Goal: Use online tool/utility: Utilize a website feature to perform a specific function

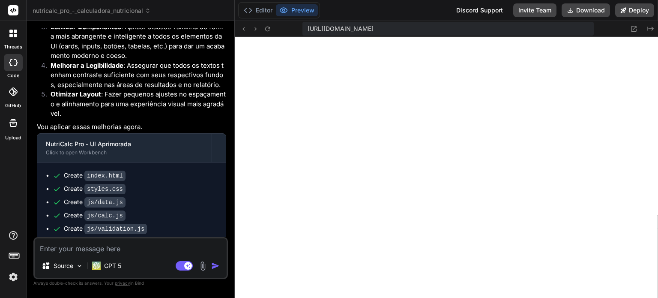
scroll to position [411, 0]
click at [131, 250] on textarea at bounding box center [131, 245] width 192 height 15
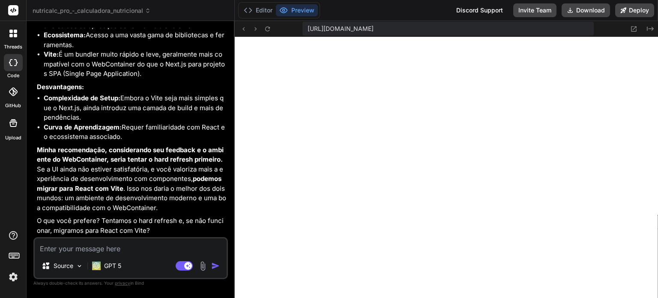
scroll to position [2865, 0]
click at [119, 263] on p "GPT 5" at bounding box center [112, 265] width 17 height 9
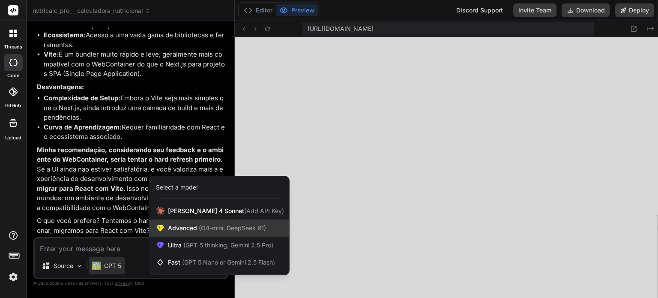
click at [177, 233] on div "Advanced (O4-mini, DeepSeek R1)" at bounding box center [219, 227] width 140 height 17
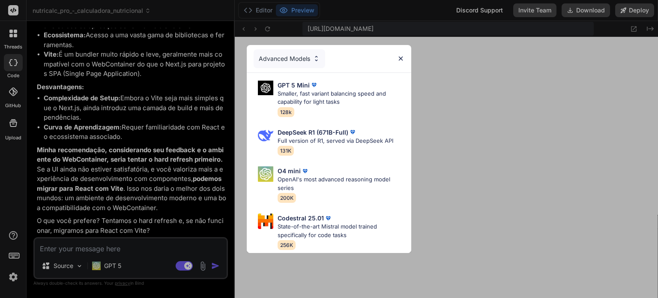
click at [308, 56] on div "Advanced Models" at bounding box center [289, 58] width 72 height 19
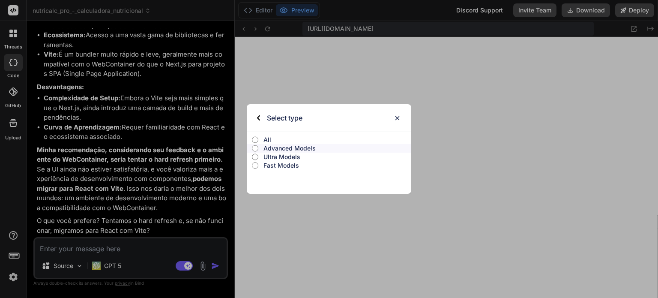
click at [285, 157] on p "Ultra Models" at bounding box center [337, 156] width 148 height 9
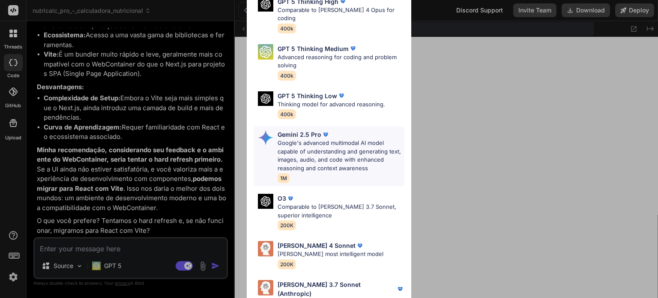
scroll to position [94, 0]
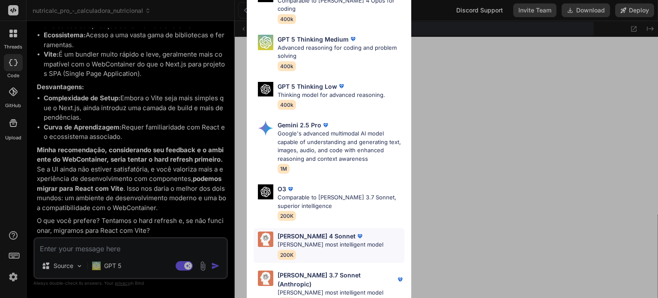
click at [316, 231] on p "[PERSON_NAME] 4 Sonnet" at bounding box center [316, 235] width 78 height 9
type textarea "x"
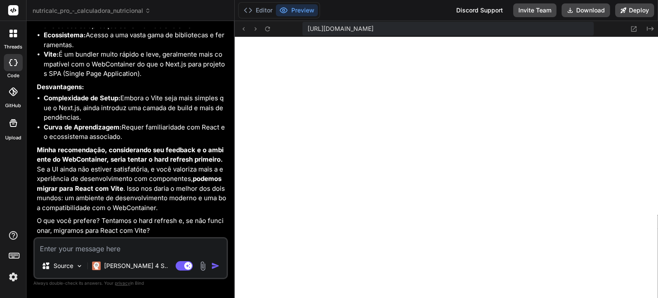
click at [161, 245] on textarea at bounding box center [131, 245] width 192 height 15
type textarea "F"
type textarea "x"
type textarea "Fi"
type textarea "x"
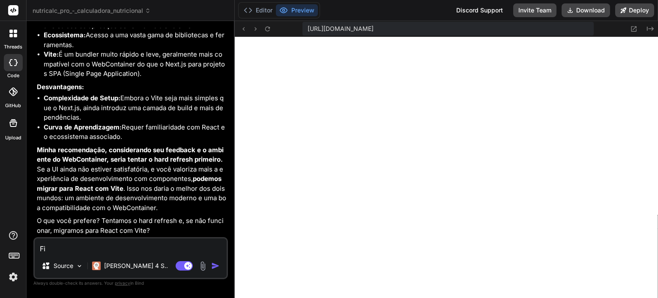
type textarea "Fi"
type textarea "x"
type textarea "Fi"
type textarea "x"
type textarea "Fiz"
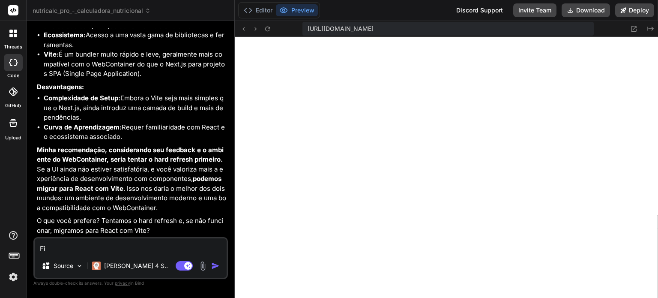
type textarea "x"
type textarea "Fiz"
type textarea "x"
type textarea "Fiz o"
type textarea "x"
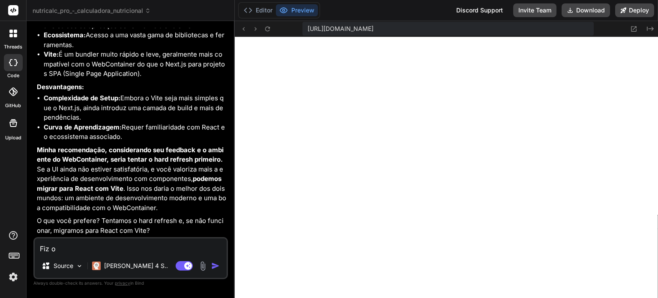
type textarea "Fiz o"
type textarea "x"
type textarea "Fiz o h"
type textarea "x"
type textarea "Fiz o ha"
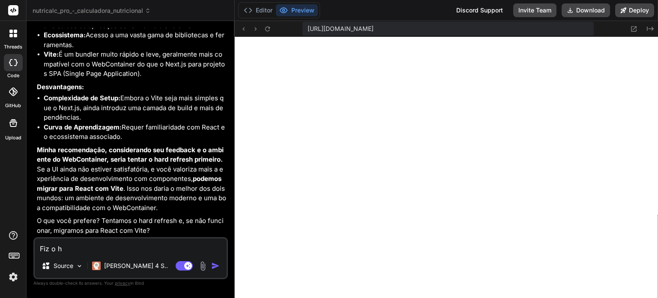
type textarea "x"
type textarea "Fiz o har"
type textarea "x"
type textarea "Fiz o hard"
type textarea "x"
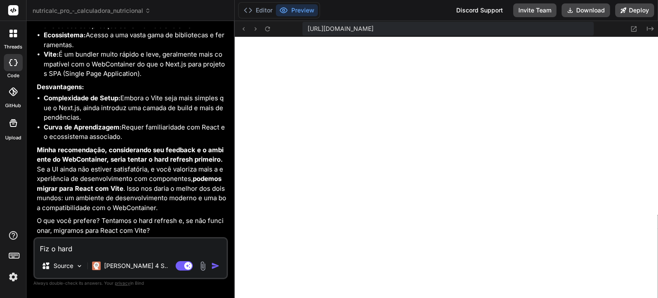
type textarea "Fiz o hard"
type textarea "x"
type textarea "Fiz o hard r"
type textarea "x"
type textarea "Fiz o hard re"
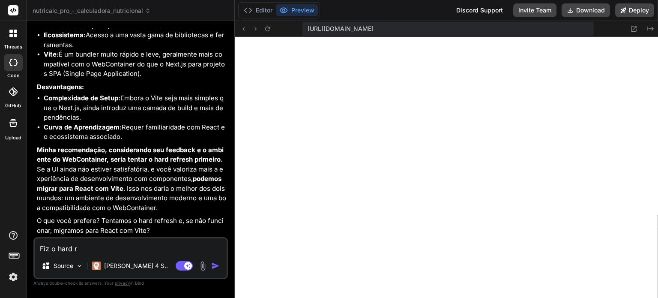
type textarea "x"
type textarea "Fiz o hard ref"
type textarea "x"
type textarea "Fiz o hard refr"
type textarea "x"
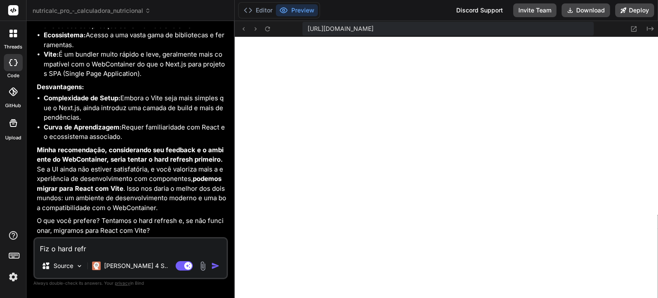
type textarea "Fiz o hard refre"
type textarea "x"
type textarea "Fiz o hard refres"
type textarea "x"
type textarea "Fiz o hard refresh"
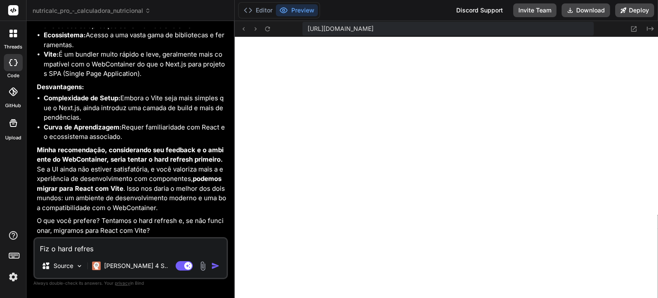
type textarea "x"
type textarea "Fiz o hard refresh"
type textarea "x"
type textarea "Fiz o hard refresh e"
type textarea "x"
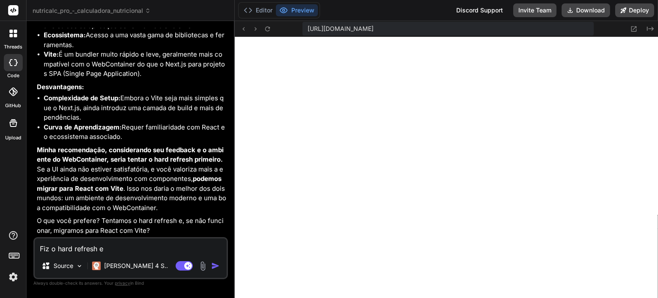
type textarea "Fiz o hard refresh e"
type textarea "x"
type textarea "Fiz o hard refresh e a"
type textarea "x"
type textarea "Fiz o hard refresh e a"
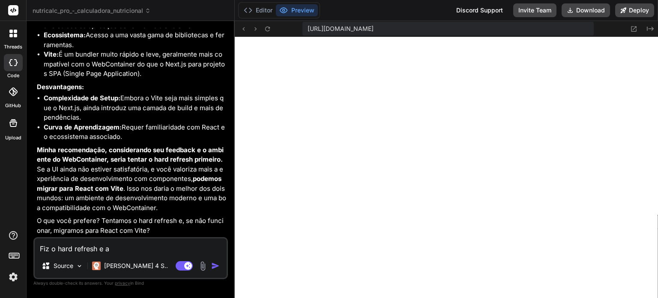
type textarea "x"
type textarea "Fiz o hard refresh e a U"
type textarea "x"
type textarea "Fiz o hard refresh e a UI"
type textarea "x"
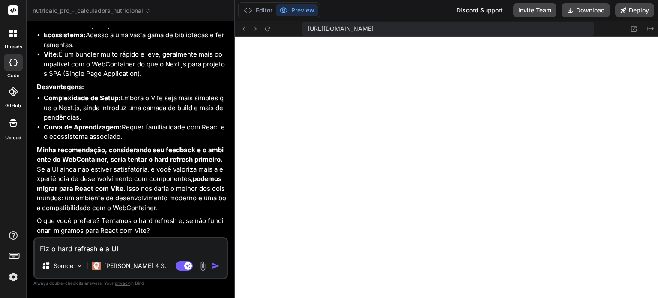
type textarea "Fiz o hard refresh e a UI"
type textarea "x"
type textarea "Fiz o hard refresh e a UI c"
type textarea "x"
type textarea "Fiz o hard refresh e a UI co"
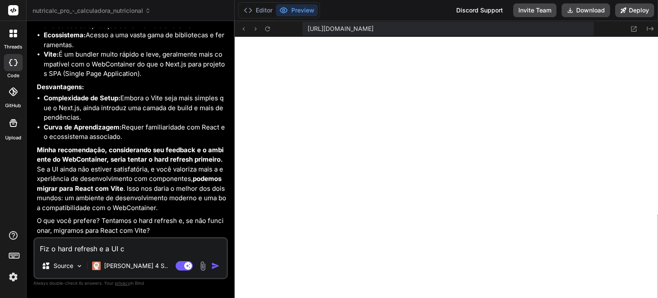
type textarea "x"
type textarea "Fiz o hard refresh e a UI con"
type textarea "x"
type textarea "Fiz o hard refresh e a UI cont"
type textarea "x"
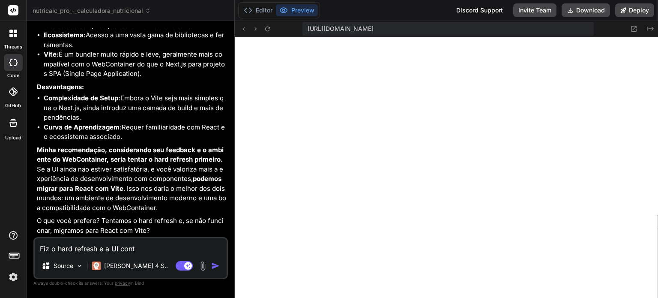
type textarea "Fiz o hard refresh e a UI conti"
type textarea "x"
type textarea "Fiz o hard refresh e a UI contin"
type textarea "x"
type textarea "Fiz o hard refresh e a UI continu"
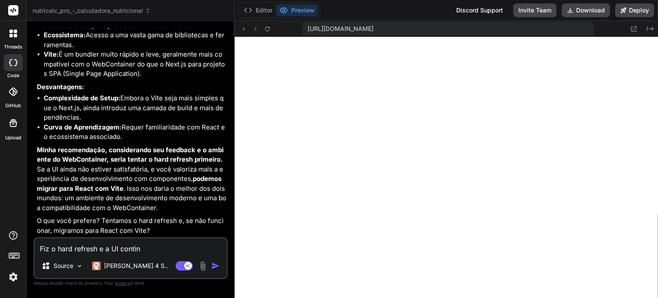
type textarea "x"
type textarea "Fiz o hard refresh e a UI continua"
type textarea "x"
type textarea "Fiz o hard refresh e a UI continua"
type textarea "x"
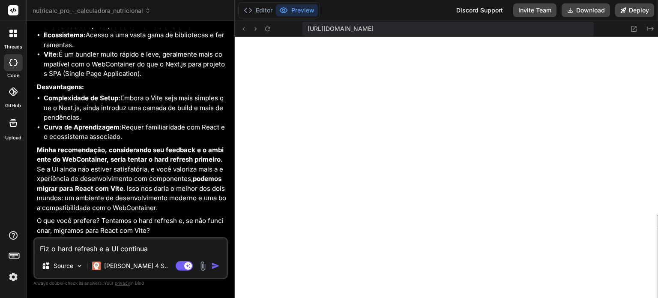
type textarea "Fiz o hard refresh e a UI continua i"
type textarea "x"
type textarea "Fiz o hard refresh e a UI continua ig"
type textarea "x"
type textarea "Fiz o hard refresh e a UI continua igu"
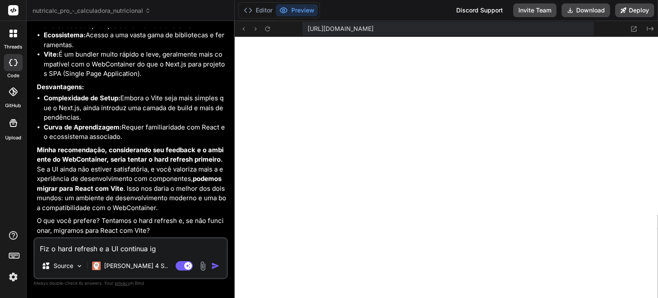
type textarea "x"
type textarea "Fiz o hard refresh e a UI continua igua"
type textarea "x"
type textarea "Fiz o hard refresh e a UI continua igual"
type textarea "x"
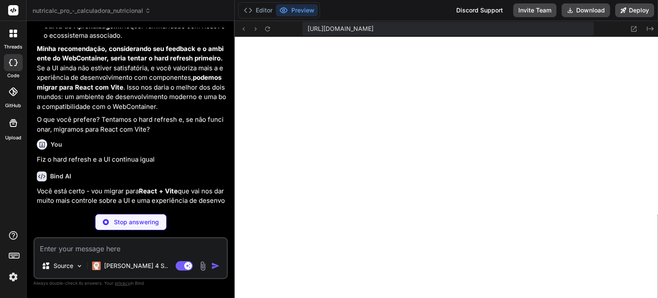
scroll to position [3083, 0]
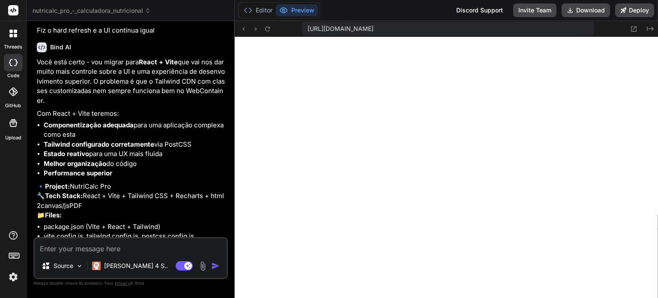
type textarea "x"
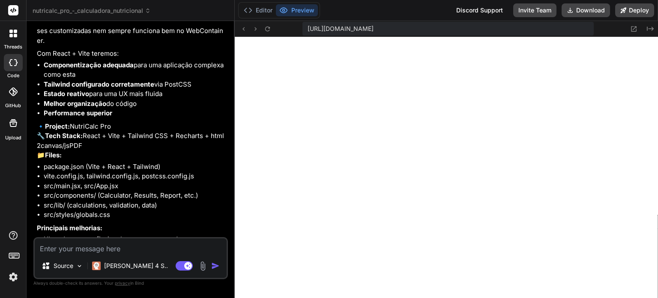
scroll to position [3244, 0]
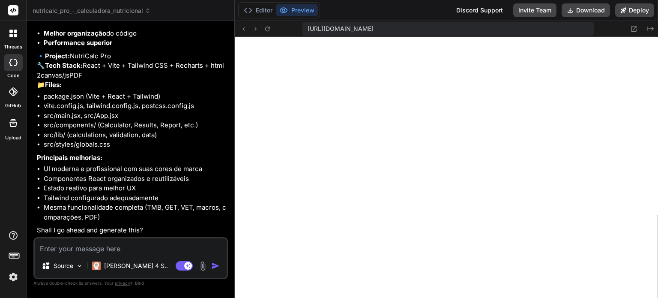
type textarea "S"
type textarea "x"
type textarea "Si"
type textarea "x"
type textarea "Sim"
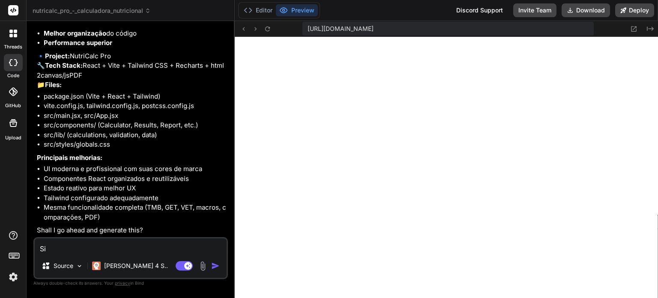
type textarea "x"
type textarea "Sim."
type textarea "x"
type textarea "Sim."
type textarea "x"
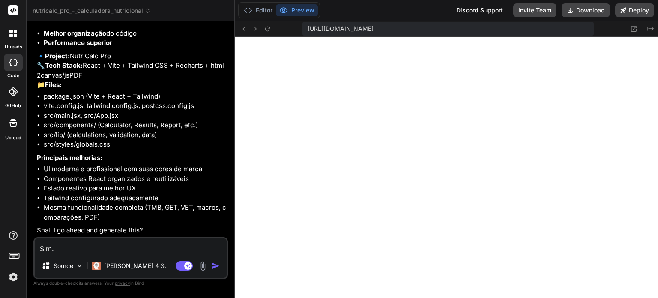
type textarea "Sim. M"
type textarea "x"
type textarea "Sim. Ma"
type textarea "x"
type textarea "Sim. Mas"
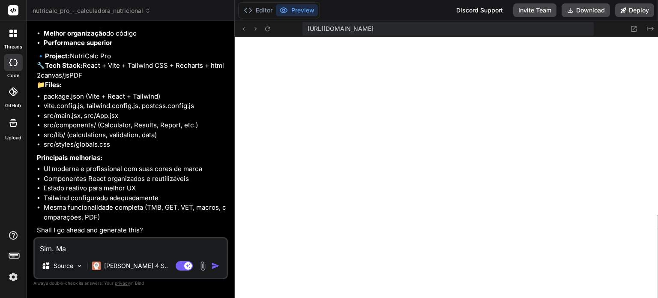
type textarea "x"
type textarea "Sim. Mas"
type textarea "x"
type textarea "Sim. Mas c"
type textarea "x"
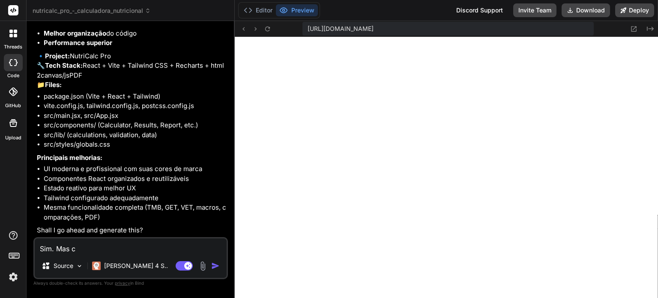
type textarea "Sim. Mas ce"
type textarea "x"
type textarea "Sim. Mas cer"
type textarea "x"
type textarea "Sim. Mas cerf"
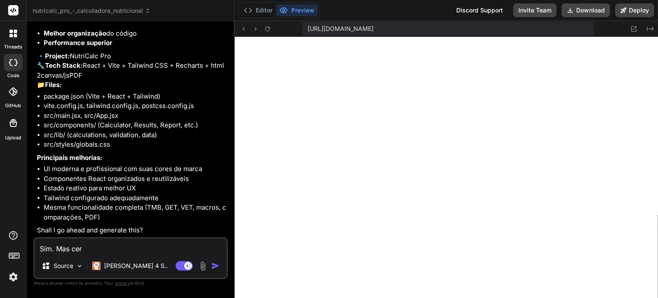
type textarea "x"
type textarea "Sim. Mas cerfi"
type textarea "x"
type textarea "Sim. Mas cerfiq"
type textarea "x"
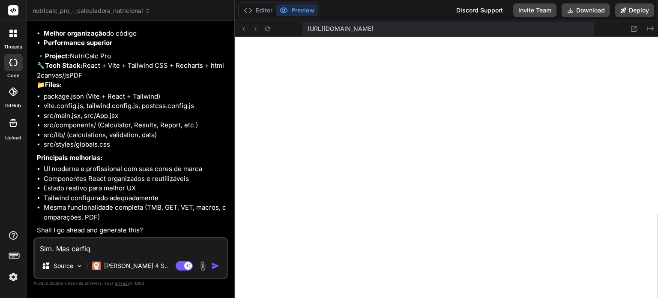
type textarea "Sim. Mas cerfiqi"
type textarea "x"
type textarea "Sim. Mas cerfiqie"
type textarea "x"
type textarea "Sim. Mas cerfiqieu"
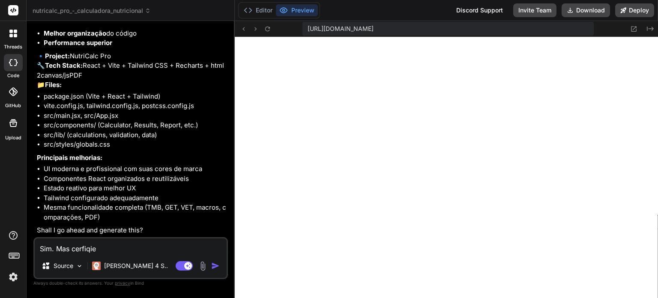
type textarea "x"
type textarea "Sim. Mas cerfiqie"
type textarea "x"
type textarea "Sim. Mas cerfiqi"
type textarea "x"
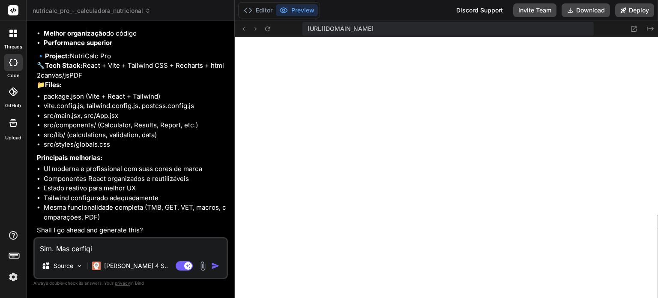
type textarea "Sim. Mas cerfiq"
type textarea "x"
type textarea "Sim. Mas cerfi"
type textarea "x"
type textarea "Sim. Mas cerf"
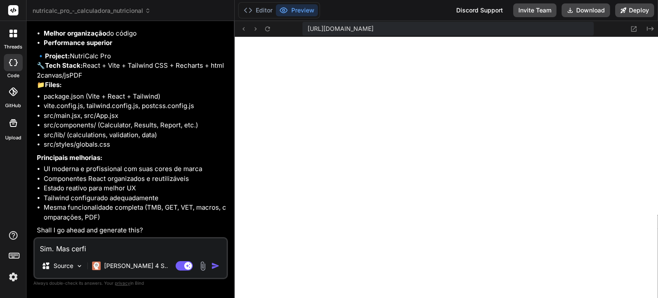
type textarea "x"
type textarea "Sim. Mas cer"
type textarea "x"
type textarea "Sim. Mas ce"
type textarea "x"
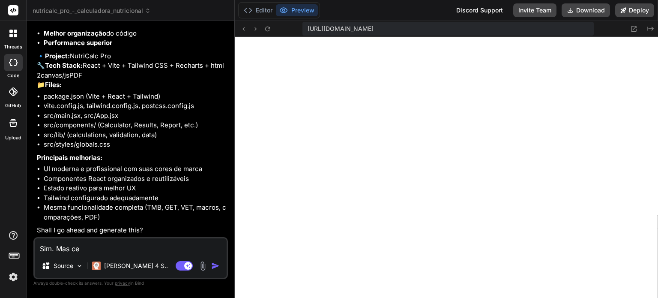
type textarea "Sim. Mas cer"
type textarea "x"
type textarea "Sim. Mas cert"
type textarea "x"
type textarea "Sim. Mas certi"
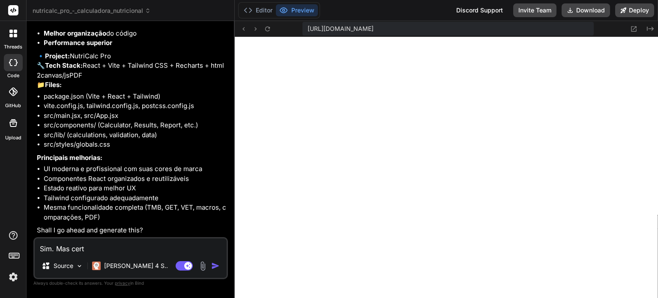
type textarea "x"
type textarea "Sim. Mas certif"
type textarea "x"
type textarea "Sim. Mas certifi"
type textarea "x"
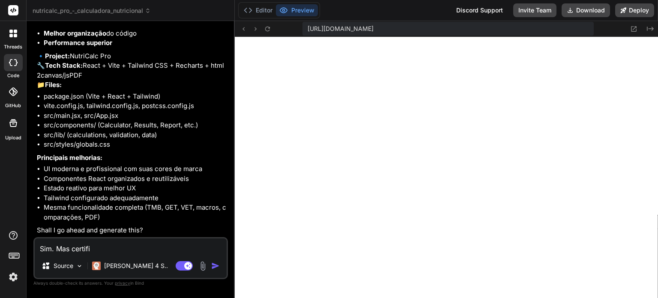
type textarea "Sim. Mas certifiq"
type textarea "x"
type textarea "Sim. Mas certifiqu"
type textarea "x"
type textarea "Sim. Mas certifique"
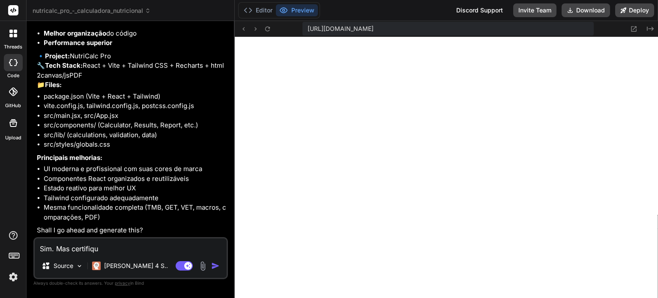
type textarea "x"
type textarea "Sim. Mas certifique-"
type textarea "x"
type textarea "Sim. Mas certifique-s"
type textarea "x"
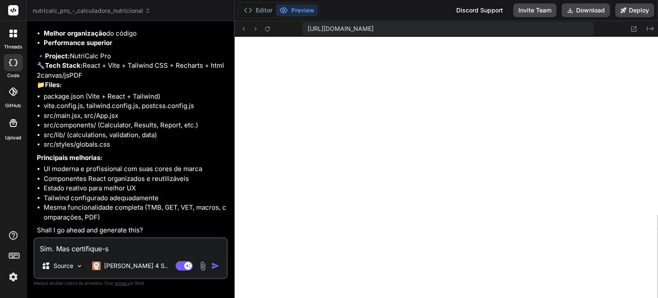
type textarea "Sim. Mas certifique-se"
type textarea "x"
type textarea "Sim. Mas certifique-se"
type textarea "x"
type textarea "Sim. Mas certifique-se d"
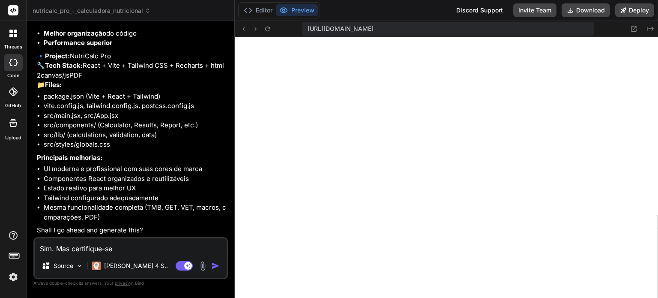
type textarea "x"
type textarea "Sim. Mas certifique-se de"
type textarea "x"
type textarea "Sim. Mas certifique-se de"
type textarea "x"
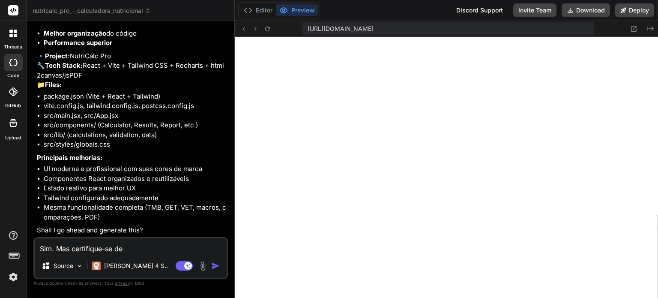
type textarea "Sim. Mas certifique-se de m"
type textarea "x"
type textarea "Sim. Mas certifique-se de ma"
type textarea "x"
type textarea "Sim. Mas certifique-se de man"
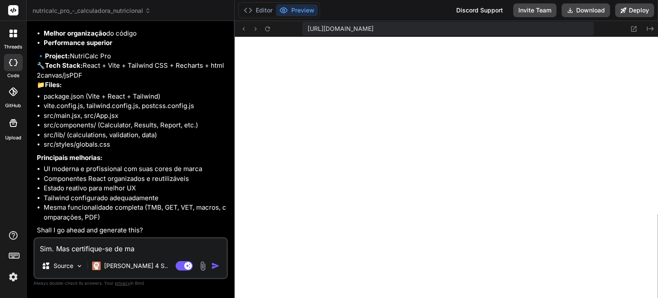
type textarea "x"
type textarea "Sim. Mas certifique-se de mant"
type textarea "x"
type textarea "Sim. Mas certifique-se de mante"
type textarea "x"
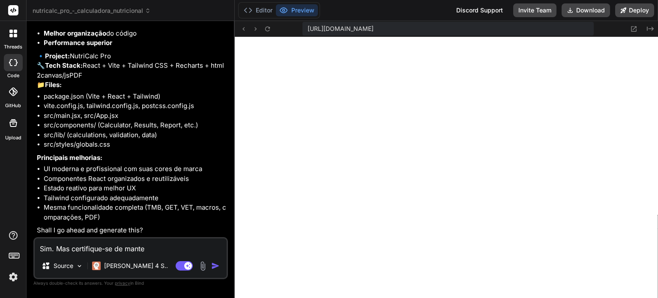
type textarea "Sim. Mas certifique-se de manter"
type textarea "x"
type textarea "Sim. Mas certifique-se de manter"
type textarea "x"
type textarea "Sim. Mas certifique-se de manter a"
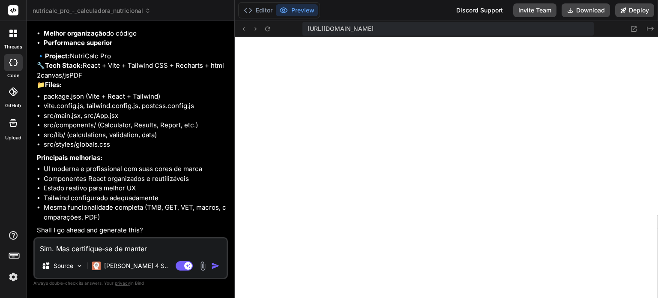
type textarea "x"
type textarea "Sim. Mas certifique-se de manter a"
type textarea "x"
type textarea "Sim. Mas certifique-se de manter a f"
type textarea "x"
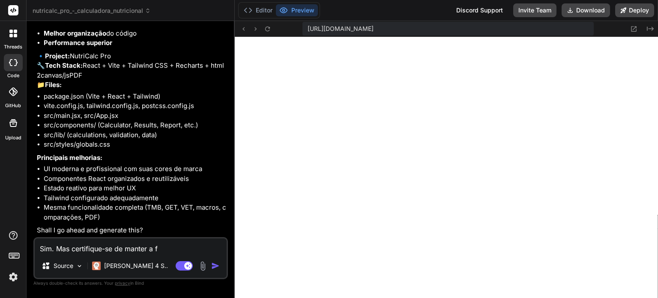
type textarea "Sim. Mas certifique-se de manter a fu"
type textarea "x"
type textarea "Sim. Mas certifique-se de manter a fun"
type textarea "x"
type textarea "Sim. Mas certifique-se de manter a func"
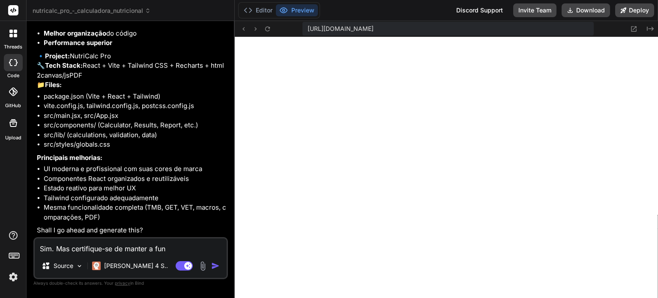
type textarea "x"
type textarea "Sim. Mas certifique-se de manter a funci"
type textarea "x"
type textarea "Sim. Mas certifique-se de manter a funcio"
type textarea "x"
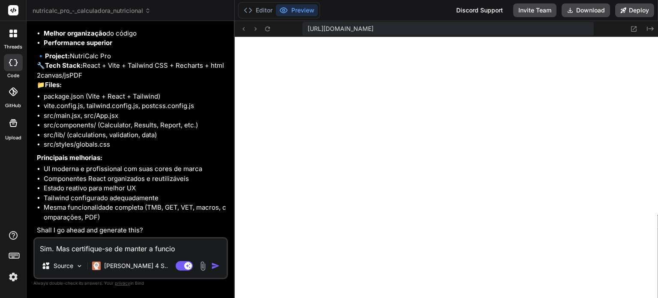
type textarea "Sim. Mas certifique-se de manter a funcion"
type textarea "x"
type textarea "Sim. Mas certifique-se de manter a funciona"
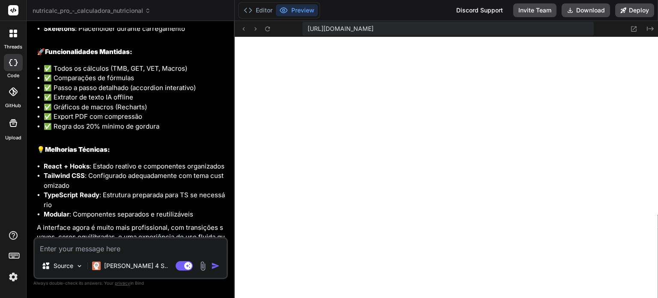
scroll to position [1315, 0]
click at [267, 12] on button "Editor" at bounding box center [258, 10] width 36 height 12
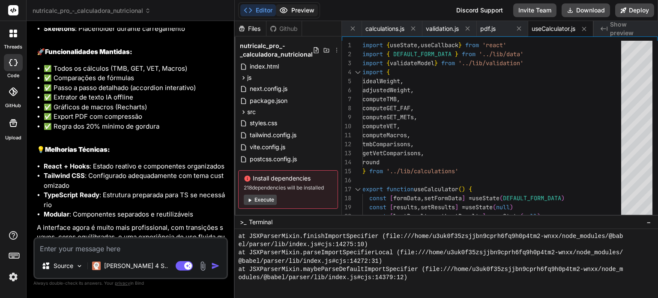
click at [295, 12] on button "Preview" at bounding box center [297, 10] width 42 height 12
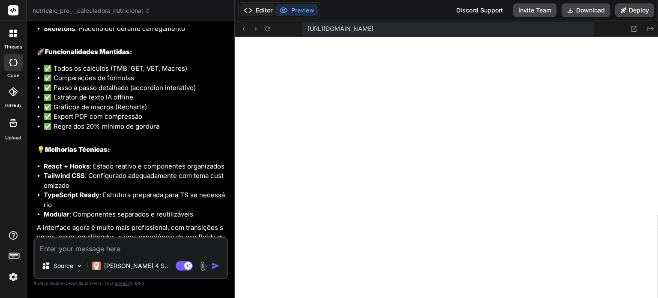
click at [274, 12] on button "Editor" at bounding box center [258, 10] width 36 height 12
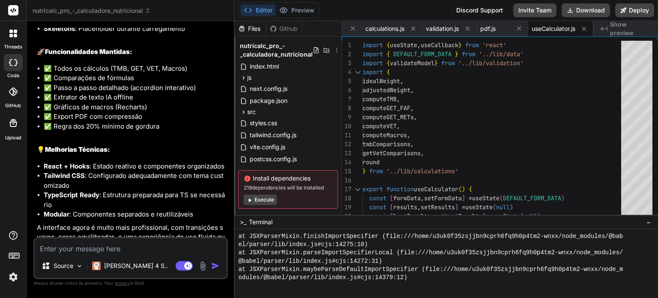
click at [268, 197] on button "Execute" at bounding box center [260, 199] width 33 height 10
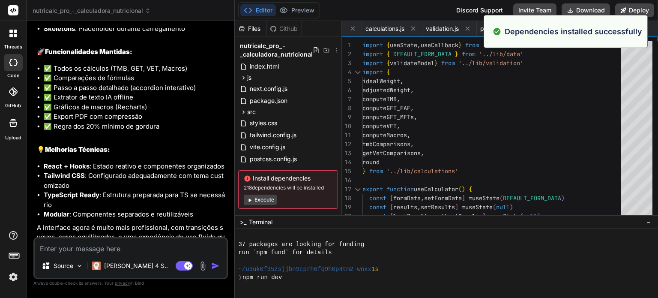
scroll to position [1455, 0]
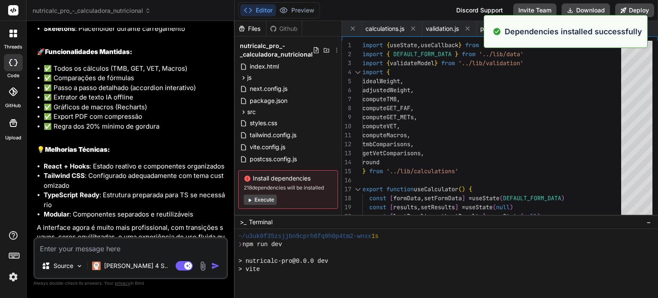
click at [268, 197] on button "Execute" at bounding box center [260, 199] width 33 height 10
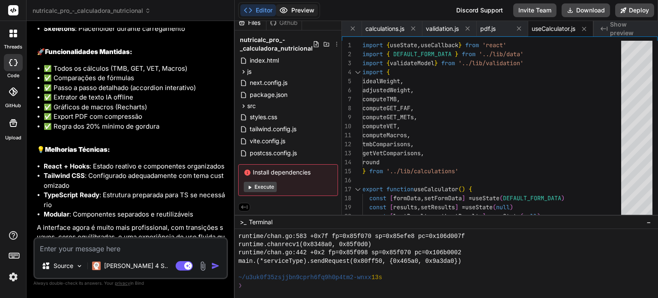
scroll to position [2951, 0]
click at [274, 185] on button "Execute" at bounding box center [260, 187] width 33 height 10
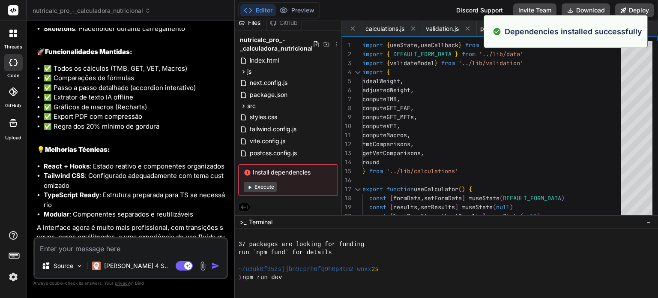
scroll to position [3091, 0]
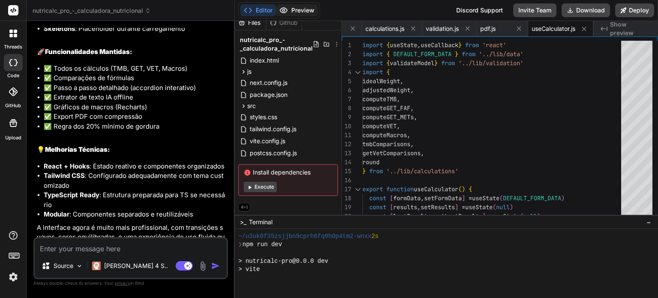
click at [307, 9] on button "Preview" at bounding box center [297, 10] width 42 height 12
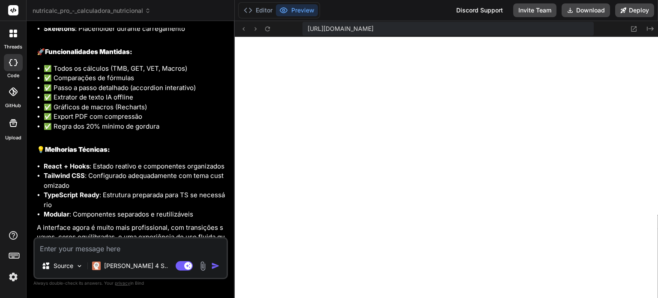
scroll to position [3527, 0]
click at [166, 242] on textarea at bounding box center [131, 245] width 192 height 15
click at [137, 252] on textarea at bounding box center [131, 245] width 192 height 15
click at [125, 261] on div "[PERSON_NAME] 4 S.." at bounding box center [130, 265] width 83 height 17
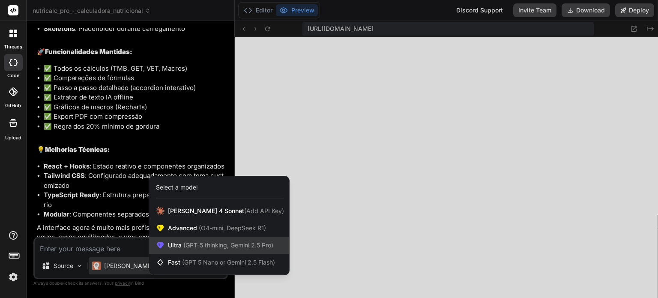
click at [175, 241] on span "Ultra (GPT-5 thinking, Gemini 2.5 Pro)" at bounding box center [220, 245] width 105 height 9
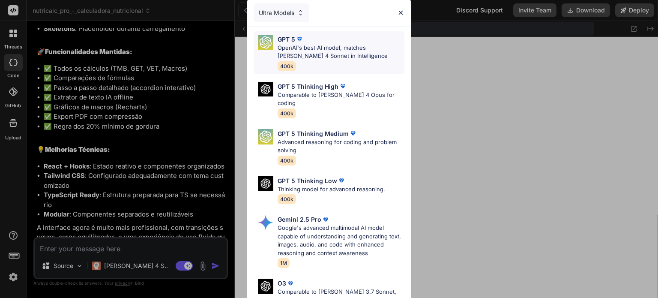
click at [338, 45] on p "OpenAI's best AI model, matches [PERSON_NAME] 4 Sonnet in Intelligence" at bounding box center [340, 52] width 127 height 17
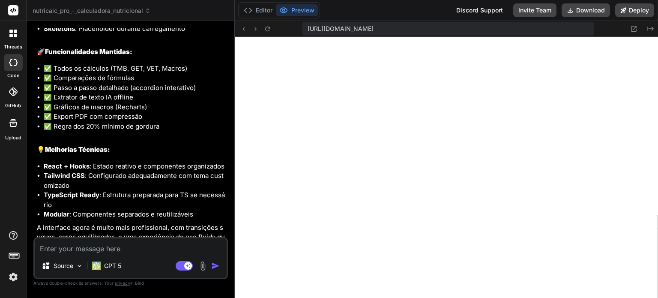
drag, startPoint x: 158, startPoint y: 234, endPoint x: 154, endPoint y: 250, distance: 16.4
click at [154, 250] on div "You Você poderia verificar o trabalho feito até agora pra checar se há algum pr…" at bounding box center [130, 162] width 194 height 269
click at [154, 250] on textarea at bounding box center [131, 245] width 192 height 15
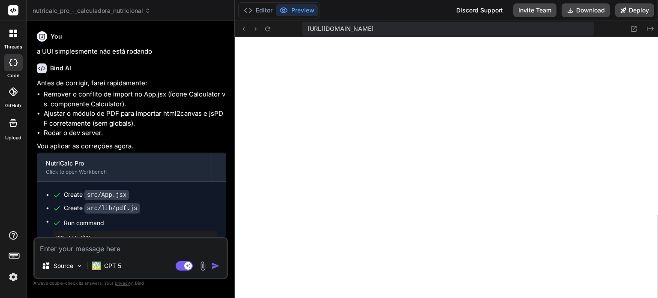
scroll to position [3667, 0]
click at [269, 15] on button "Editor" at bounding box center [258, 10] width 36 height 12
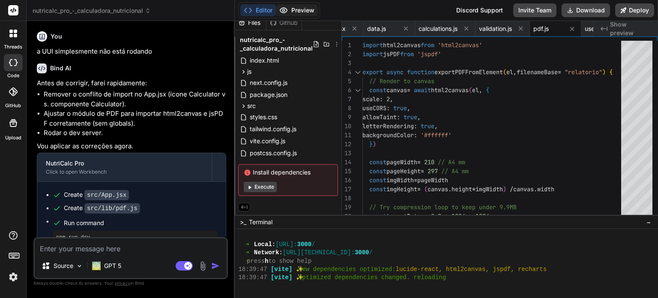
click at [316, 12] on button "Preview" at bounding box center [297, 10] width 42 height 12
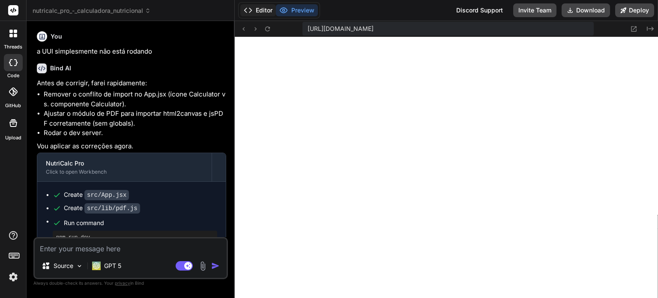
click at [256, 8] on button "Editor" at bounding box center [258, 10] width 36 height 12
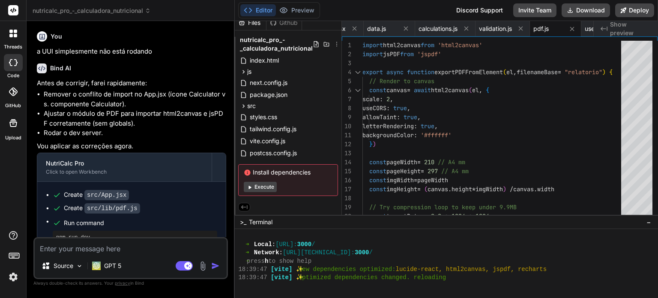
click at [271, 183] on button "Execute" at bounding box center [260, 187] width 33 height 10
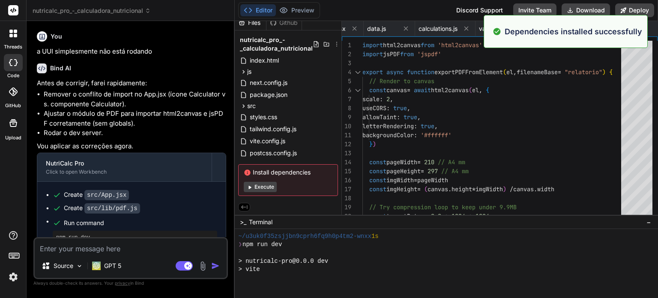
scroll to position [3806, 0]
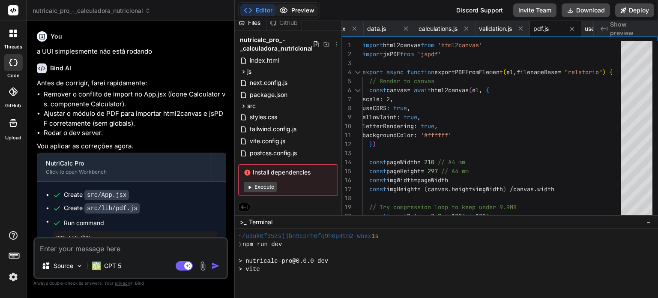
click at [310, 9] on button "Preview" at bounding box center [297, 10] width 42 height 12
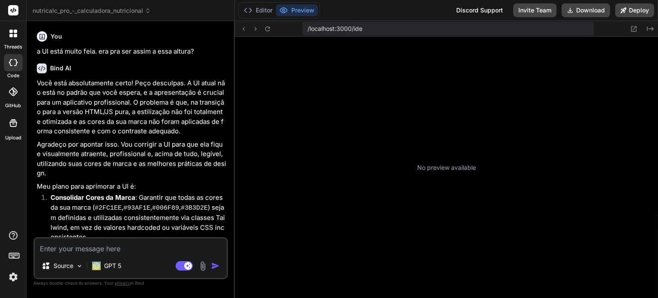
type textarea "x"
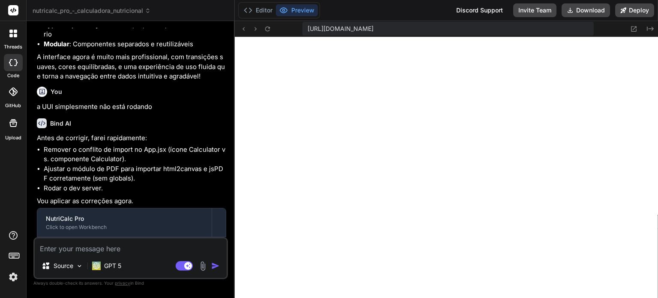
scroll to position [2804, 0]
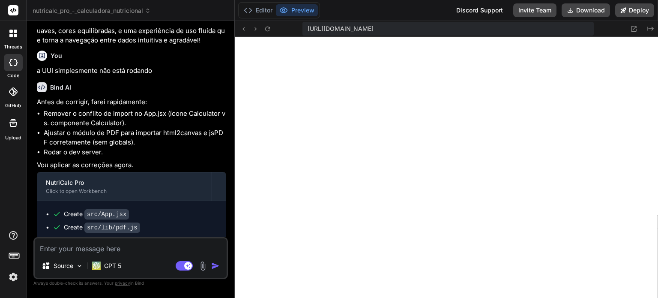
type textarea "N"
type textarea "x"
type textarea "Nã"
type textarea "x"
type textarea "N"
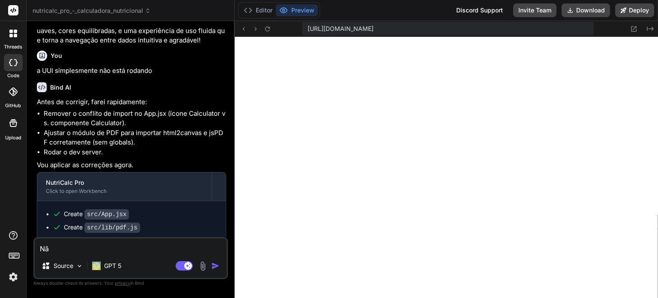
type textarea "x"
type textarea "Na"
type textarea "x"
type textarea "[PERSON_NAME]"
type textarea "x"
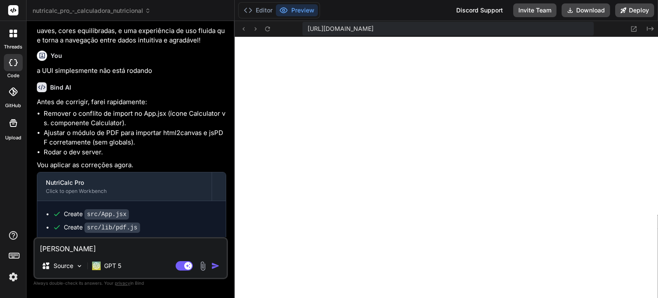
type textarea "Nada"
type textarea "x"
type textarea "Nada"
type textarea "x"
type textarea "Nada f"
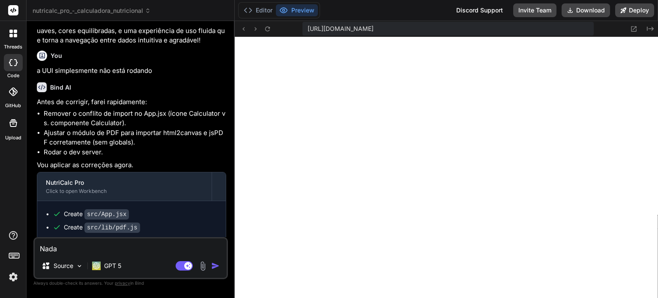
type textarea "x"
type textarea "Nada fo"
type textarea "x"
type textarea "Nada foi"
type textarea "x"
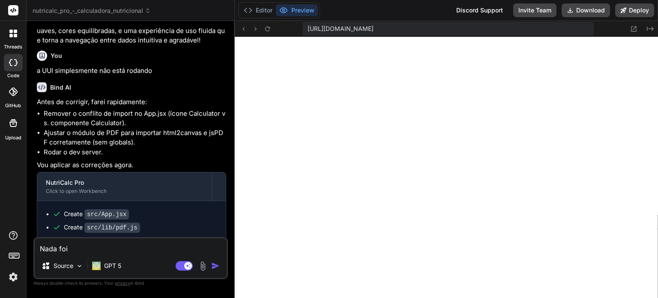
type textarea "Nada foi"
type textarea "x"
type textarea "Nada foi c"
type textarea "x"
type textarea "Nada foi co"
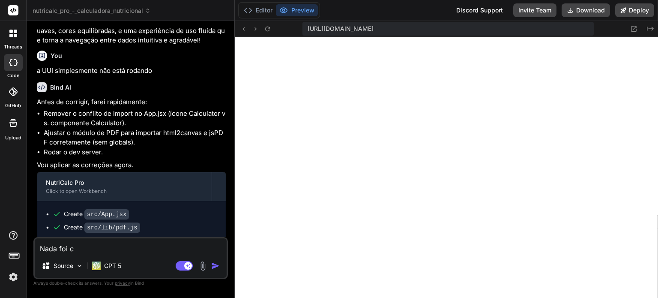
type textarea "x"
type textarea "Nada foi cor"
type textarea "x"
type textarea "Nada foi corr"
type textarea "x"
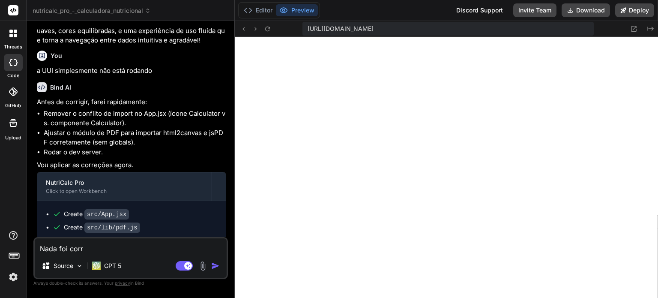
type textarea "Nada foi corri"
type textarea "x"
type textarea "Nada foi corrig"
type textarea "x"
type textarea "Nada foi corrigi"
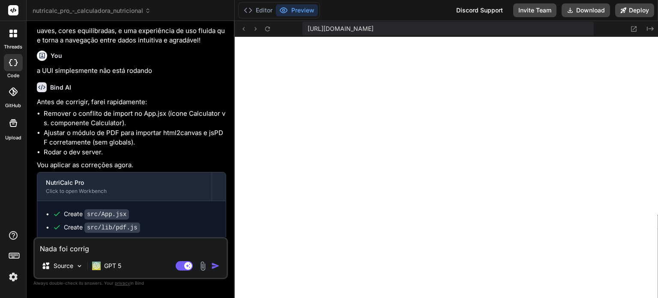
type textarea "x"
type textarea "Nada foi corrigid"
type textarea "x"
type textarea "Nada foi corrigido"
type textarea "x"
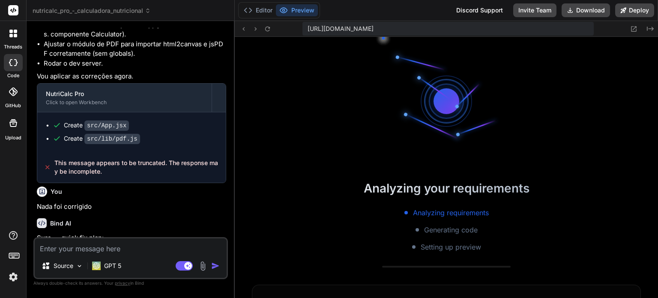
scroll to position [518, 0]
type textarea "x"
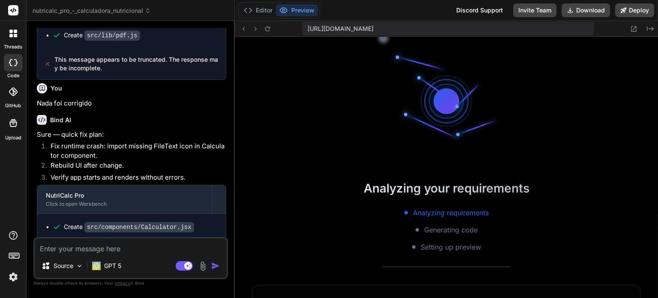
scroll to position [723, 0]
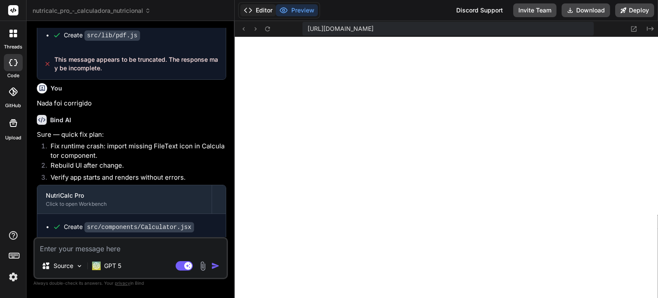
click at [271, 14] on button "Editor" at bounding box center [258, 10] width 36 height 12
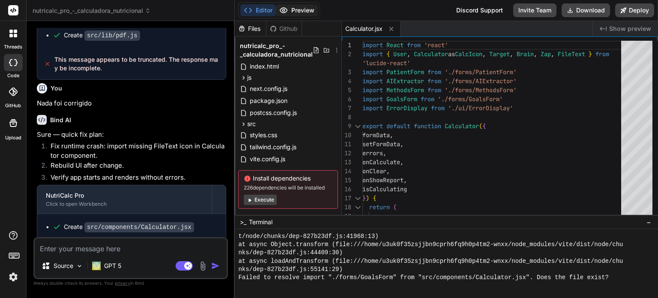
click at [290, 13] on button "Preview" at bounding box center [297, 10] width 42 height 12
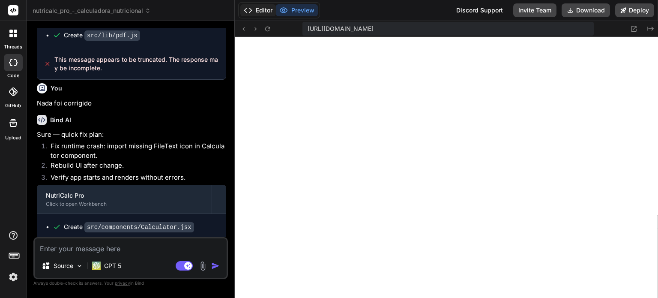
click at [272, 13] on button "Editor" at bounding box center [258, 10] width 36 height 12
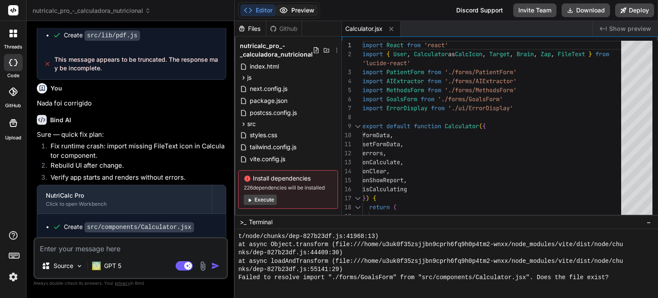
click at [297, 12] on button "Preview" at bounding box center [297, 10] width 42 height 12
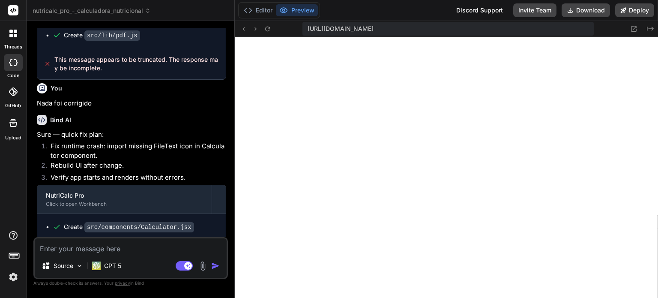
click at [122, 250] on textarea at bounding box center [131, 245] width 192 height 15
type textarea "E"
type textarea "x"
type textarea "E"
type textarea "x"
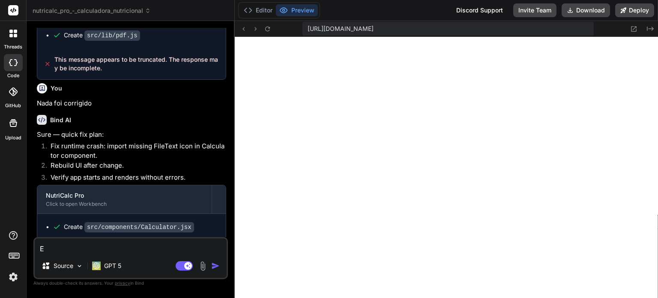
type textarea "E e"
type textarea "x"
type textarea "E eu"
type textarea "x"
type textarea "E eu"
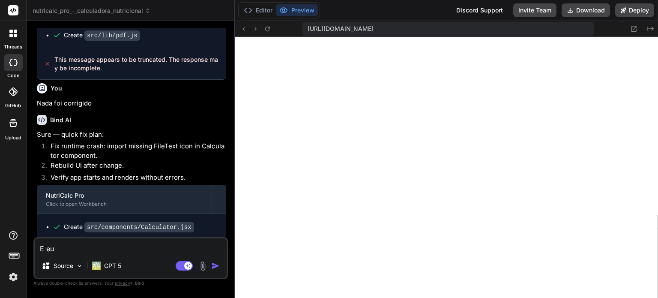
type textarea "x"
type textarea "E eu a"
type textarea "x"
type textarea "E eu ai"
type textarea "x"
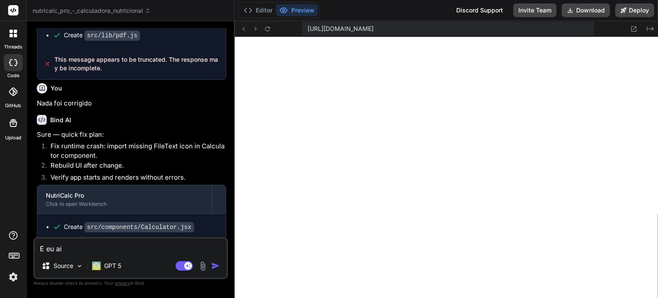
type textarea "E eu ain"
type textarea "x"
type textarea "E eu aind"
type textarea "x"
type textarea "E eu ainda"
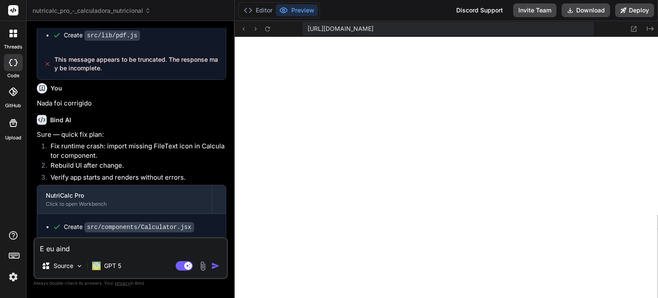
type textarea "x"
type textarea "E eu ainda"
type textarea "x"
type textarea "E eu ainda e"
type textarea "x"
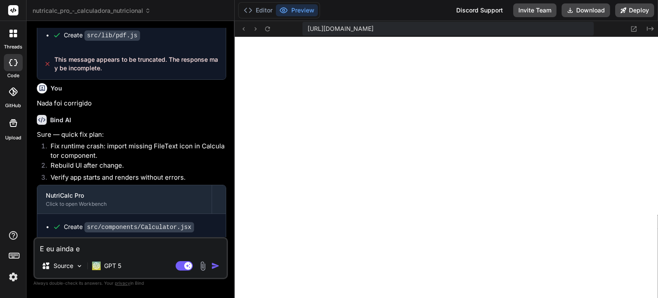
type textarea "E eu ainda es"
type textarea "x"
type textarea "E eu ainda est"
type textarea "x"
type textarea "E eu ainda esto"
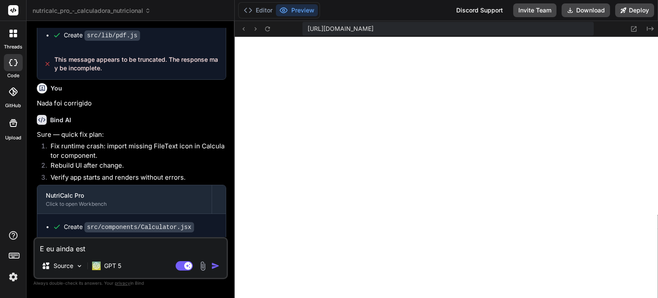
type textarea "x"
type textarea "E eu ainda estou"
type textarea "x"
type textarea "E eu ainda estou"
type textarea "x"
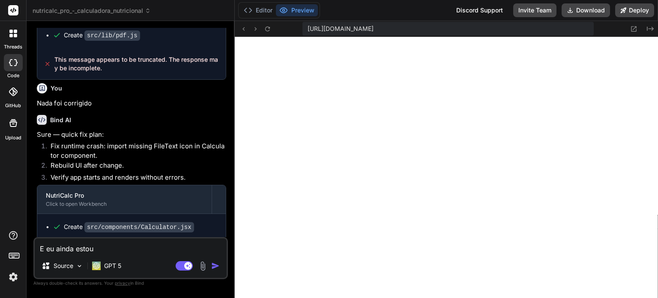
type textarea "E eu ainda estou e"
type textarea "x"
type textarea "E eu ainda estou em"
type textarea "x"
type textarea "E eu ainda estou em"
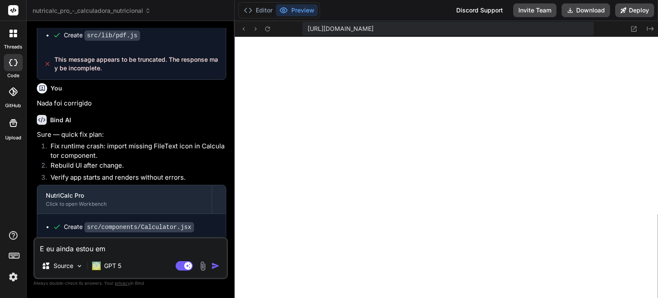
type textarea "x"
type textarea "E eu ainda estou em e"
type textarea "x"
type textarea "E eu ainda estou em er"
type textarea "x"
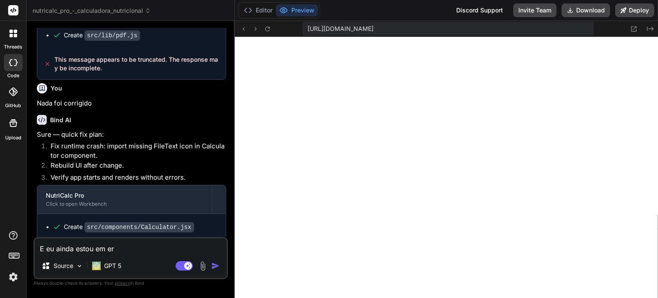
type textarea "E eu ainda estou em err"
type textarea "x"
type textarea "E eu ainda estou em erro"
type textarea "x"
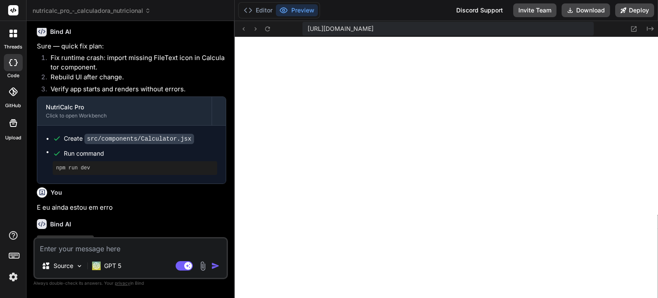
scroll to position [3085, 0]
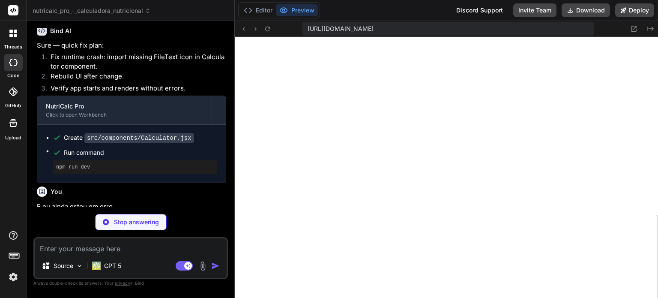
type textarea "x"
type textarea ") }"
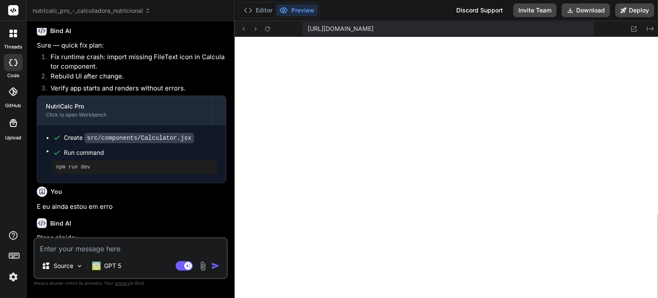
scroll to position [838, 0]
click at [11, 273] on img at bounding box center [13, 276] width 15 height 15
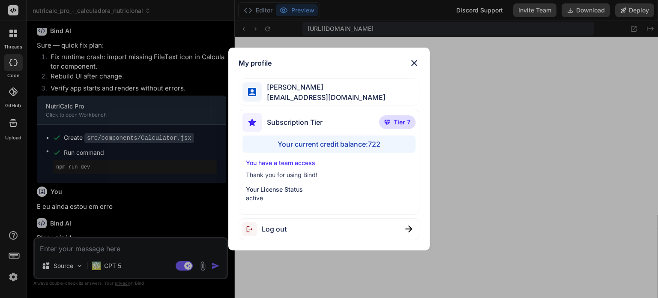
click at [11, 273] on div "My profile [PERSON_NAME] [PERSON_NAME][EMAIL_ADDRESS][DOMAIN_NAME] Subscription…" at bounding box center [329, 149] width 658 height 298
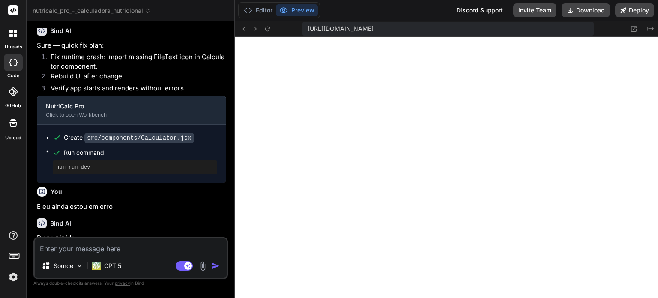
click at [11, 273] on img at bounding box center [13, 276] width 15 height 15
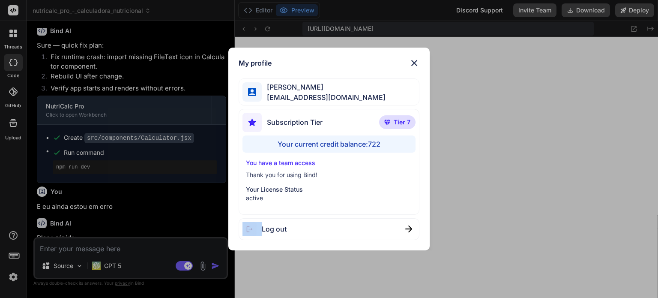
click at [11, 273] on div "My profile [PERSON_NAME] [PERSON_NAME][EMAIL_ADDRESS][DOMAIN_NAME] Subscription…" at bounding box center [329, 149] width 658 height 298
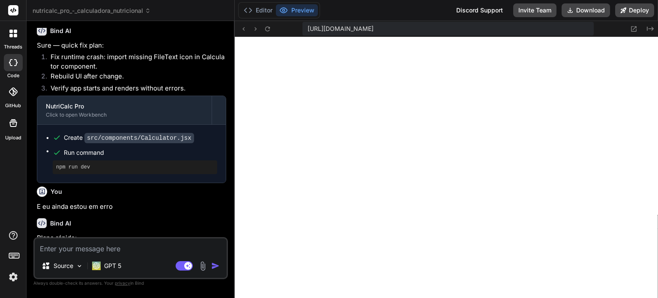
click at [11, 273] on img at bounding box center [13, 276] width 15 height 15
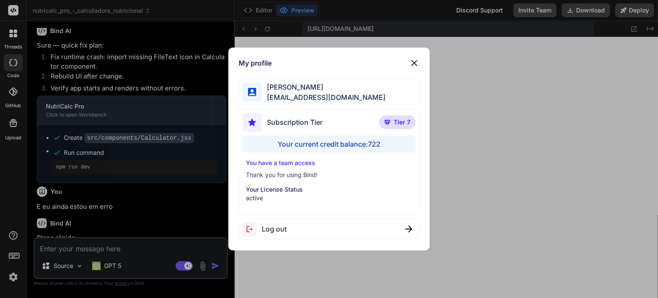
click at [11, 273] on div "My profile [PERSON_NAME] [PERSON_NAME][EMAIL_ADDRESS][DOMAIN_NAME] Subscription…" at bounding box center [329, 149] width 658 height 298
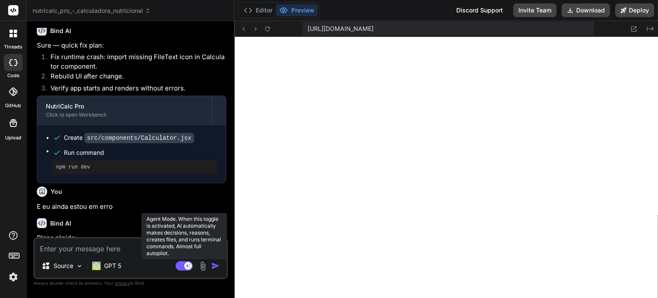
click at [187, 265] on rect at bounding box center [188, 266] width 8 height 8
type textarea "x"
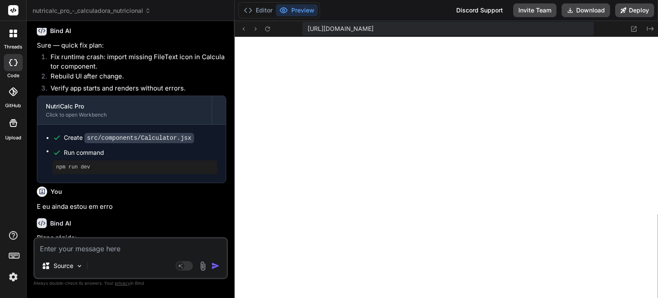
click at [134, 250] on textarea at bounding box center [131, 245] width 192 height 15
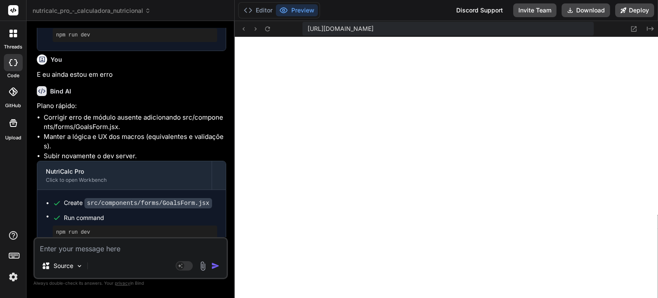
type textarea "A"
type textarea "x"
type textarea "Ag"
type textarea "x"
type textarea "Ago"
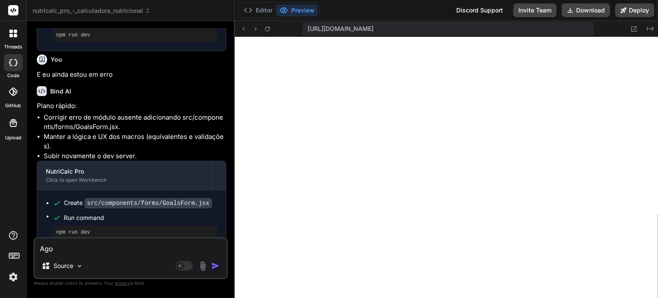
type textarea "x"
type textarea "Agor"
type textarea "x"
type textarea "Agora"
type textarea "x"
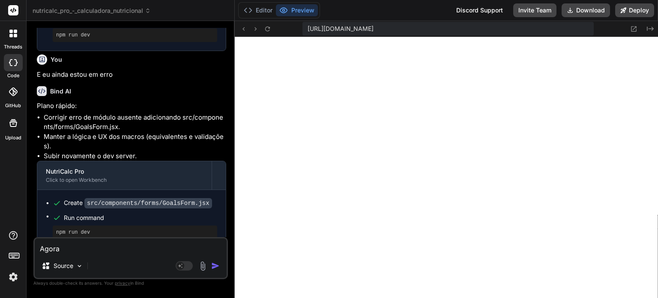
type textarea "Agora"
type textarea "x"
type textarea "Agora f"
type textarea "x"
type textarea "Agora fu"
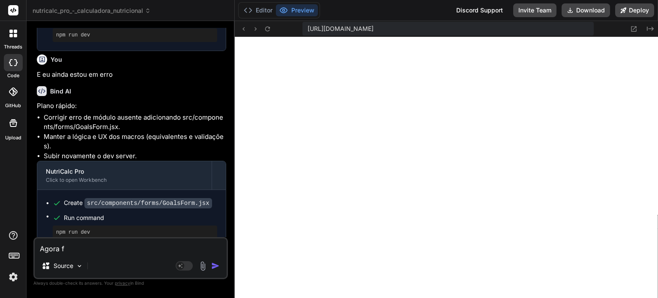
type textarea "x"
type textarea "Agora fun"
type textarea "x"
type textarea "Agora func"
type textarea "x"
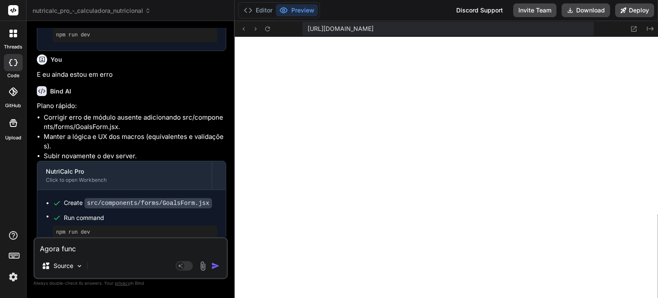
type textarea "Agora funci"
type textarea "x"
type textarea "Agora funcio"
type textarea "x"
type textarea "Agora funcion"
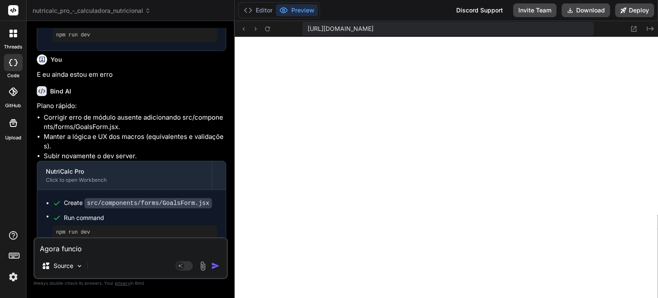
type textarea "x"
type textarea "Agora funciono"
type textarea "x"
type textarea "Agora funcionou"
type textarea "x"
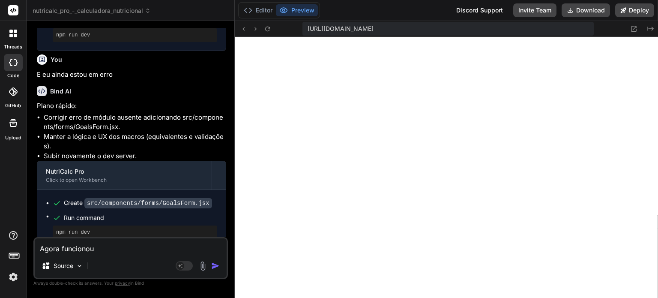
type textarea "Agora funcionou."
type textarea "x"
type textarea "Agora funcionou."
type textarea "x"
type textarea "Agora funcionou. M"
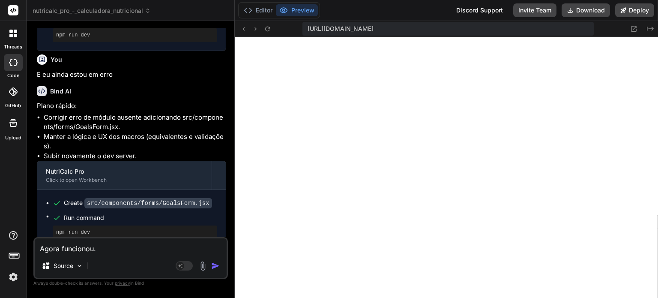
type textarea "x"
type textarea "Agora funcionou. Ma"
type textarea "x"
type textarea "Agora funcionou. Mas"
type textarea "x"
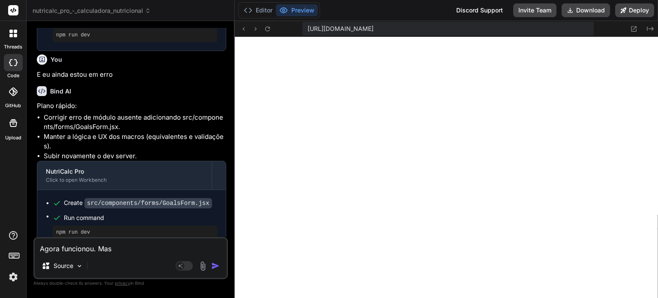
type textarea "Agora funcionou. Mas"
type textarea "x"
type textarea "Agora funcionou. Mas d"
type textarea "x"
type textarea "Agora funcionou. Mas da"
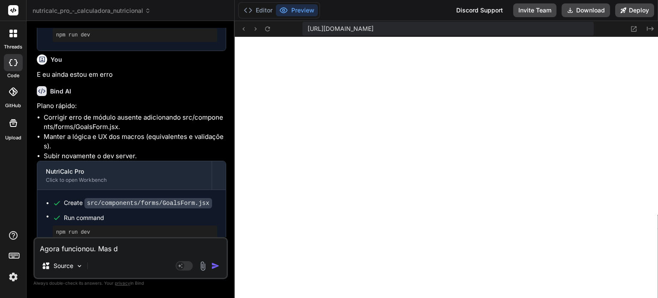
type textarea "x"
type textarea "Agora funcionou. Mas dan"
type textarea "x"
type textarea "Agora funcionou. Mas dand"
type textarea "x"
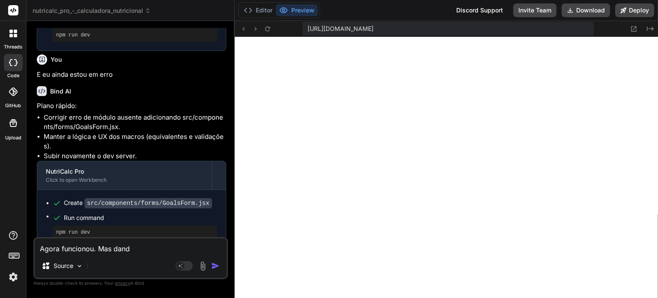
type textarea "Agora funcionou. Mas dando"
type textarea "x"
type textarea "Agora funcionou. Mas dando"
type textarea "x"
type textarea "Agora funcionou. Mas dando p"
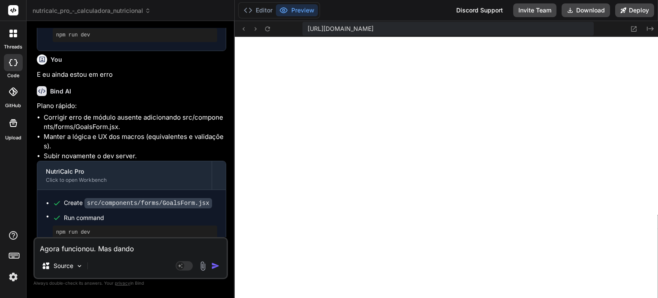
type textarea "x"
type textarea "Agora funcionou. Mas dando pa"
type textarea "x"
type textarea "Agora funcionou. Mas dando pas"
type textarea "x"
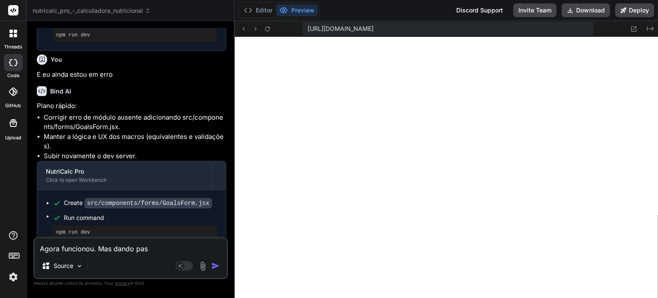
type textarea "Agora funcionou. Mas dando pass"
type textarea "x"
type textarea "Agora funcionou. Mas dando passo"
type textarea "x"
type textarea "Agora funcionou. Mas dando passos"
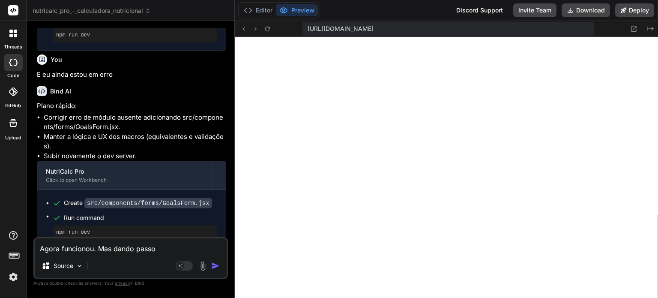
type textarea "x"
type textarea "Agora funcionou. Mas dando passos"
type textarea "x"
type textarea "Agora funcionou. Mas dando passos a"
type textarea "x"
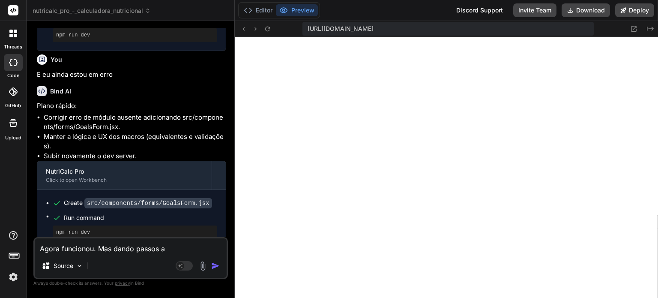
type textarea "Agora funcionou. Mas dando passos a"
type textarea "x"
type textarea "Agora funcionou. Mas dando passos a d"
type textarea "x"
type textarea "Agora funcionou. Mas dando passos a di"
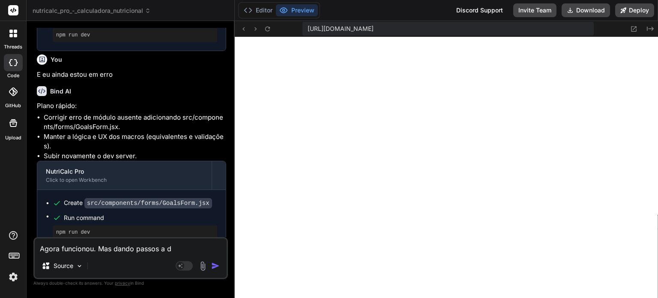
type textarea "x"
type textarea "Agora funcionou. Mas dando passos a dia"
type textarea "x"
type textarea "Agora funcionou. Mas dando passos a dian"
type textarea "x"
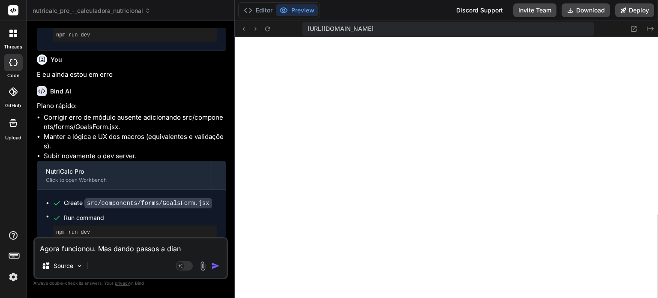
type textarea "Agora funcionou. Mas dando passos a diant"
type textarea "x"
type textarea "Agora funcionou. Mas dando passos a diante"
type textarea "x"
type textarea "Agora funcionou. Mas dando passos a diante,"
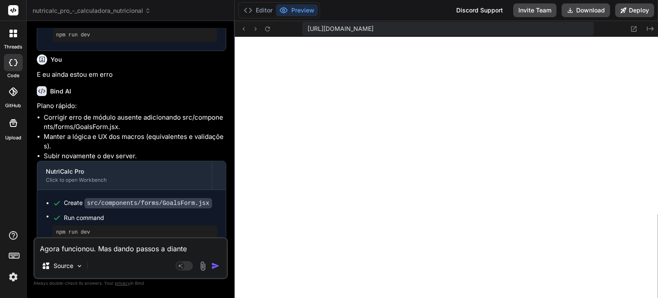
type textarea "x"
type textarea "Agora funcionou. Mas dando passos a diante,"
type textarea "x"
type textarea "Agora funcionou. Mas dando passos a diante, s"
type textarea "x"
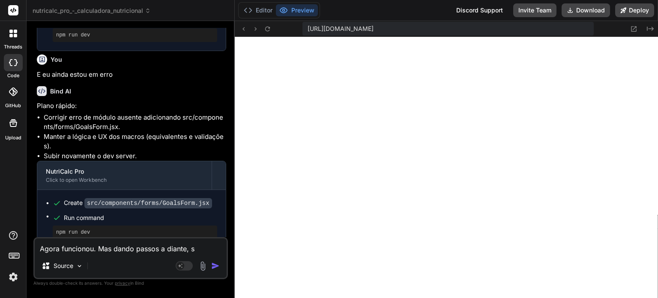
type textarea "Agora funcionou. Mas dando passos a diante, se"
type textarea "x"
type textarea "Agora funcionou. Mas dando passos a diante, se"
type textarea "x"
type textarea "Agora funcionou. Mas dando passos a diante, se v"
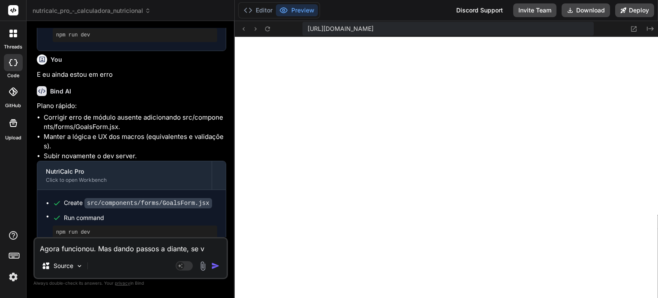
type textarea "x"
type textarea "Agora funcionou. Mas dando passos a diante, se vo"
type textarea "x"
type textarea "Agora funcionou. Mas dando passos a diante, se voc"
type textarea "x"
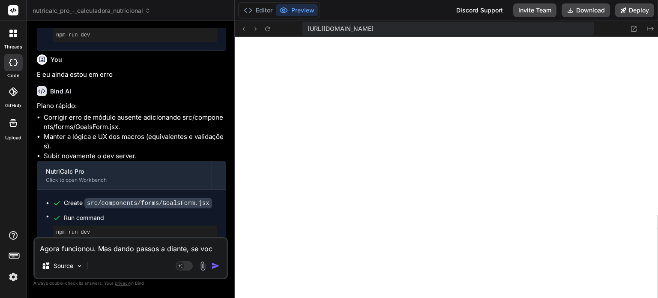
type textarea "Agora funcionou. Mas dando passos a diante, se você"
type textarea "x"
type textarea "Agora funcionou. Mas dando passos a diante, se você"
type textarea "x"
type textarea "Agora funcionou. Mas dando passos a diante, se você f"
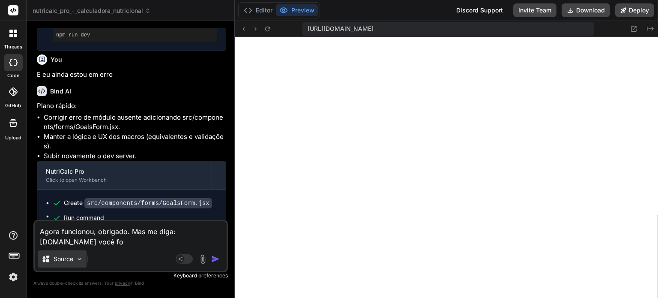
click at [80, 256] on img at bounding box center [79, 258] width 7 height 7
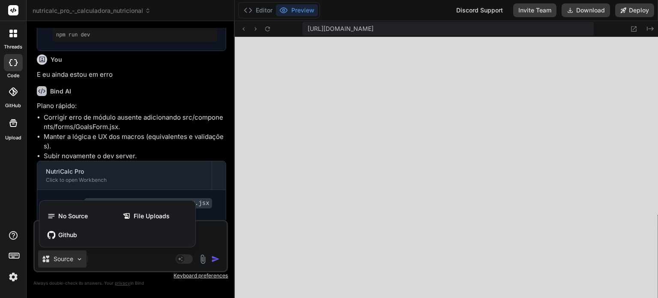
click at [80, 256] on div at bounding box center [329, 149] width 658 height 298
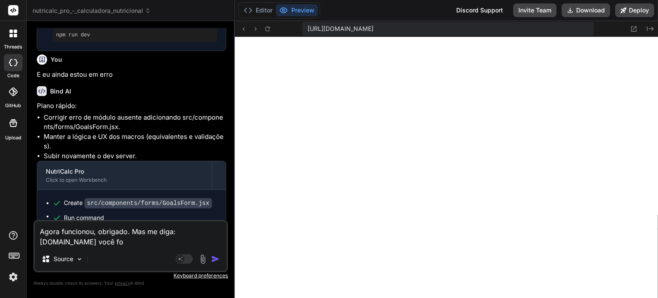
click at [115, 240] on textarea "Agora funcionou, obrigado. Mas me diga: [DOMAIN_NAME] você fo" at bounding box center [131, 234] width 192 height 26
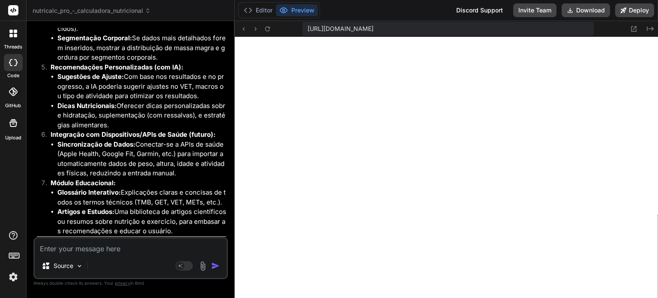
scroll to position [4741, 0]
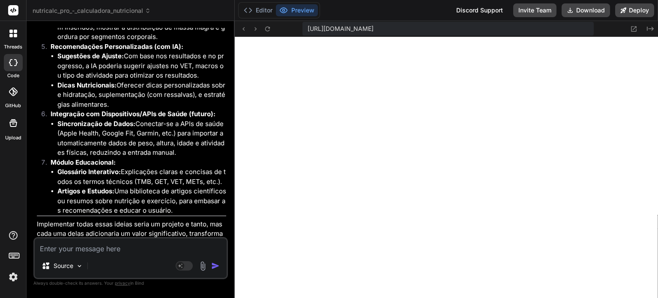
click at [83, 255] on div "Source Agent Mode. When this toggle is activated, AI automatically makes decisi…" at bounding box center [130, 258] width 194 height 42
click at [88, 251] on textarea at bounding box center [131, 245] width 192 height 15
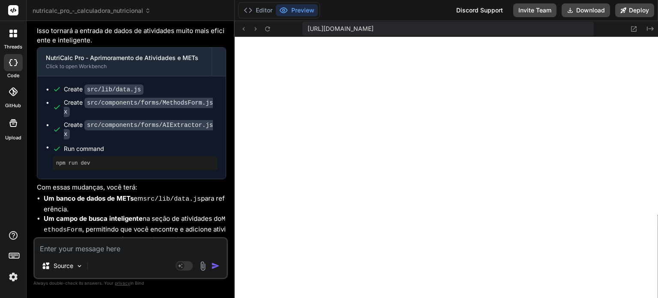
scroll to position [5813, 0]
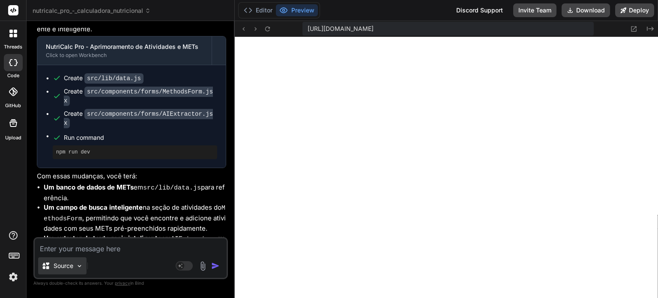
click at [79, 262] on img at bounding box center [79, 265] width 7 height 7
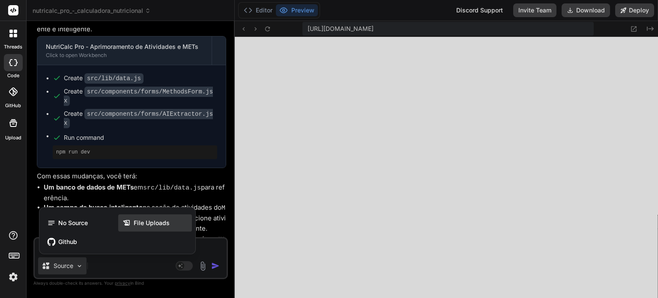
click at [164, 225] on span "File Uploads" at bounding box center [152, 222] width 36 height 9
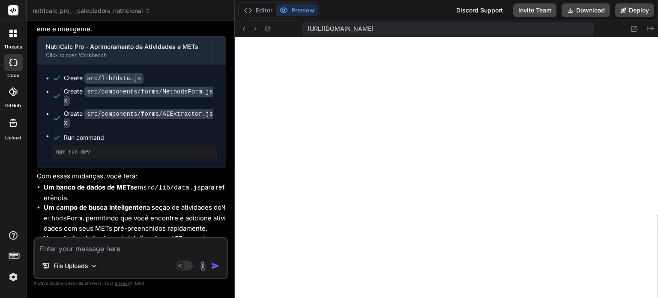
click at [200, 265] on img at bounding box center [203, 266] width 10 height 10
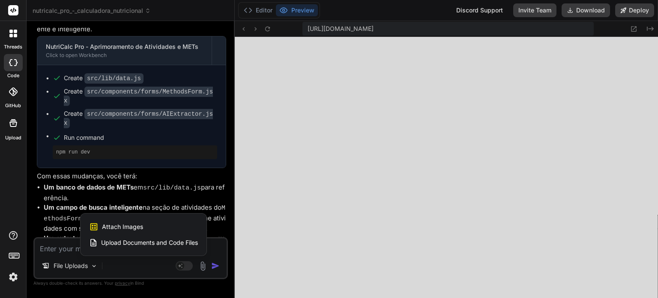
click at [177, 238] on span "Upload Documents and Code Files" at bounding box center [149, 242] width 97 height 9
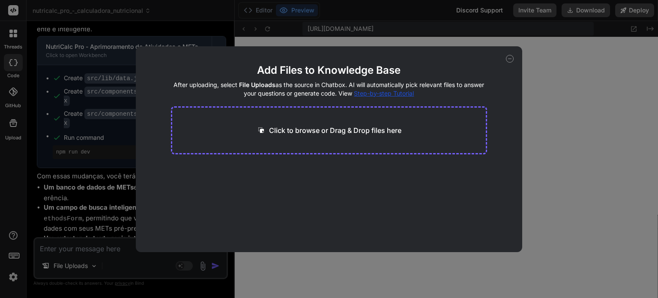
click at [299, 132] on p "Click to browse or Drag & Drop files here" at bounding box center [335, 130] width 132 height 10
click at [245, 120] on div "Click to browse or Drag & Drop files here" at bounding box center [329, 130] width 316 height 48
click at [281, 133] on p "Click to browse or Drag & Drop files here" at bounding box center [335, 130] width 132 height 10
click at [289, 148] on div "Click to browse or Drag & Drop files here" at bounding box center [329, 130] width 316 height 48
click at [303, 135] on p "Click to browse or Drag & Drop files here" at bounding box center [335, 130] width 132 height 10
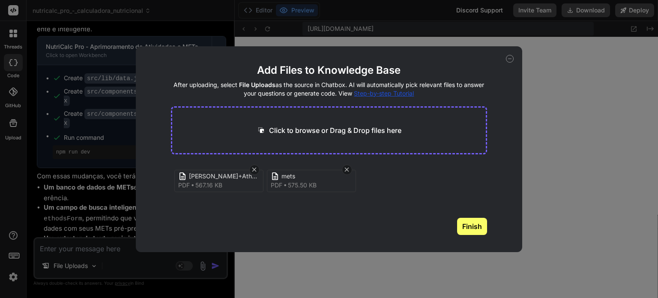
click at [473, 224] on button "Finish" at bounding box center [472, 226] width 30 height 17
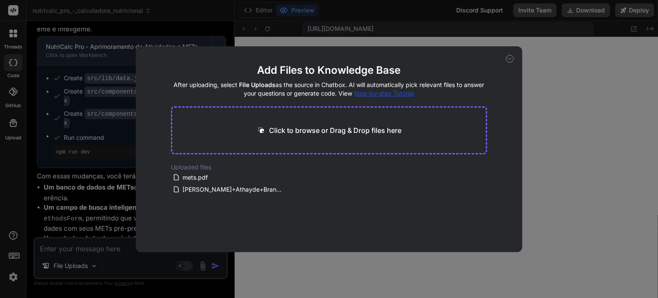
click at [511, 59] on icon at bounding box center [509, 59] width 3 height 0
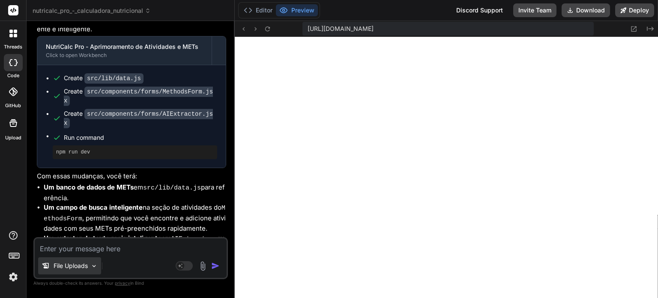
click at [95, 264] on img at bounding box center [93, 265] width 7 height 7
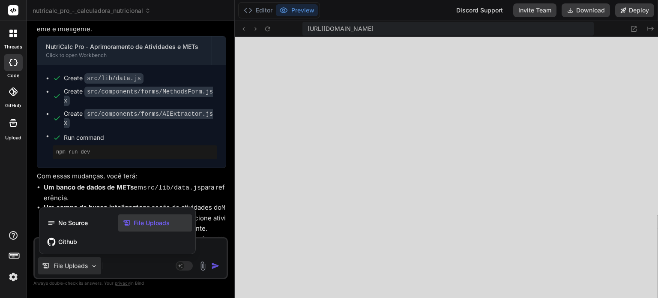
click at [134, 219] on span "File Uploads" at bounding box center [152, 222] width 36 height 9
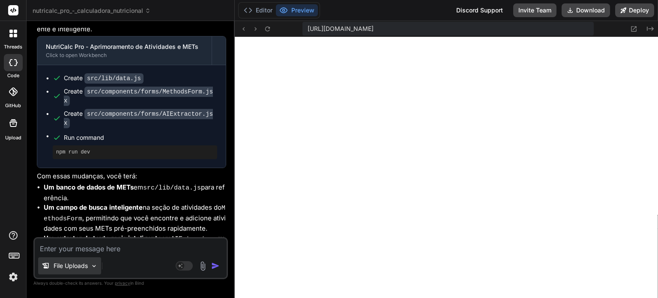
click at [93, 267] on img at bounding box center [93, 265] width 7 height 7
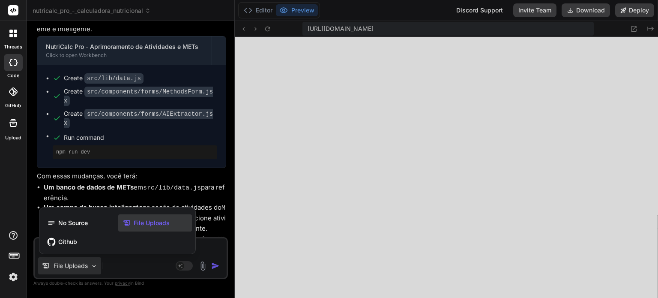
click at [130, 220] on icon at bounding box center [126, 222] width 9 height 9
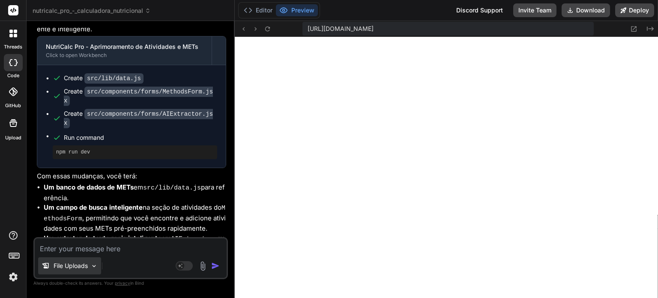
click at [89, 269] on div "File Uploads" at bounding box center [69, 265] width 63 height 17
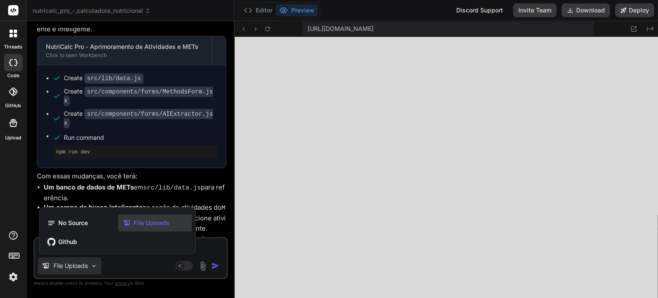
click at [143, 265] on div at bounding box center [329, 149] width 658 height 298
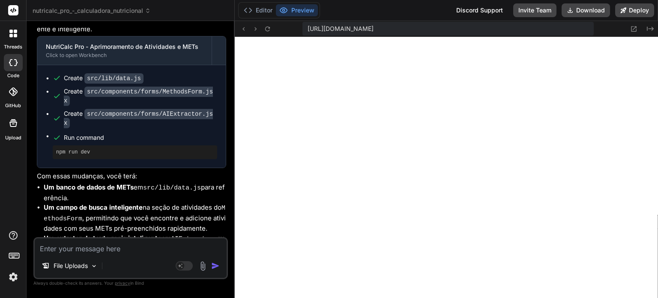
click at [167, 250] on textarea at bounding box center [131, 245] width 192 height 15
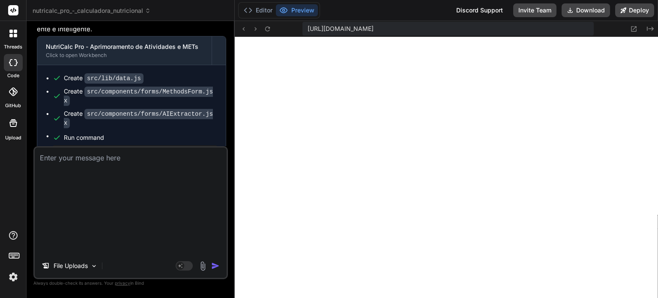
scroll to position [0, 0]
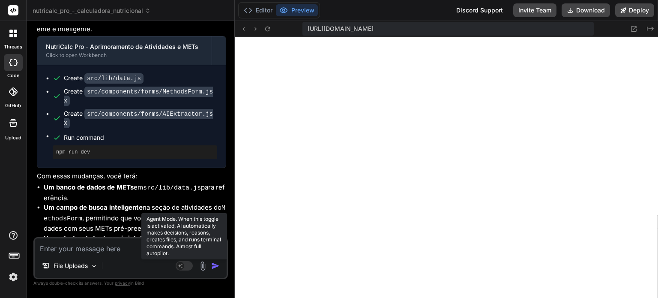
click at [188, 262] on rect at bounding box center [184, 265] width 17 height 9
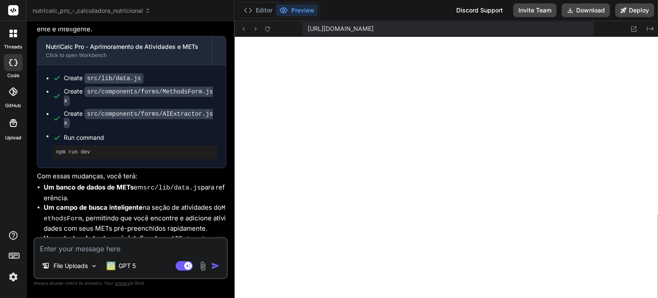
click at [179, 233] on li "Um extrator de texto mais inteligente em AIExtractor , que agora tentará preenc…" at bounding box center [135, 248] width 182 height 30
click at [129, 244] on textarea at bounding box center [131, 245] width 192 height 15
paste textarea "Em anexo estão o meu brandbook e um artigo científico que funciona como um banc…"
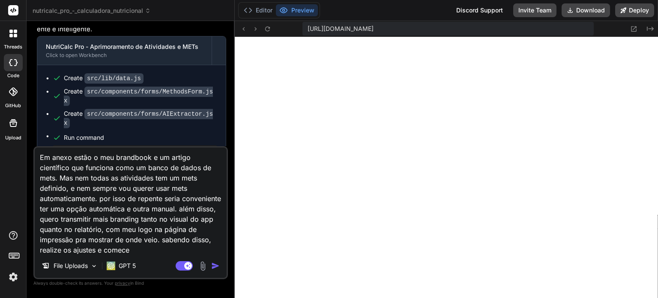
click at [214, 265] on img "button" at bounding box center [215, 265] width 9 height 9
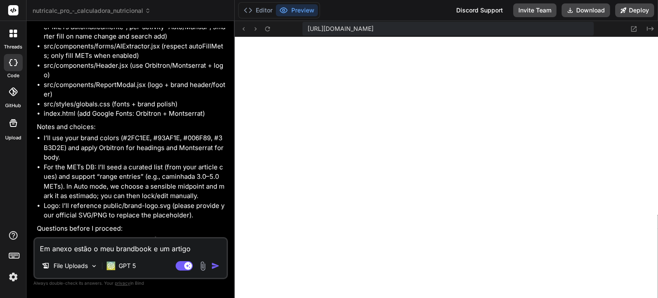
scroll to position [6445, 0]
drag, startPoint x: 152, startPoint y: 232, endPoint x: 149, endPoint y: 243, distance: 11.6
click at [149, 243] on div "You a UI está muito feia. era pra ser assim a essa altura? Bind AI Você está ab…" at bounding box center [130, 162] width 194 height 269
click at [149, 243] on textarea "Em anexo estão o meu brandbook e um artigo científico que funciona como um banc…" at bounding box center [131, 245] width 192 height 15
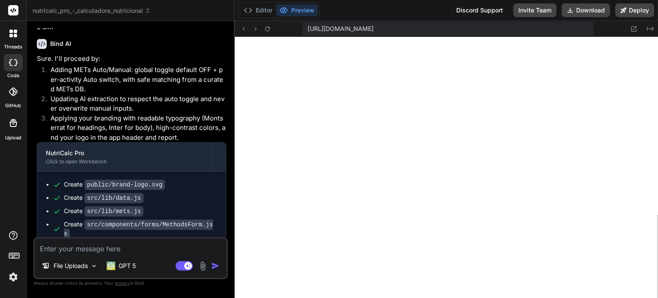
scroll to position [6824, 0]
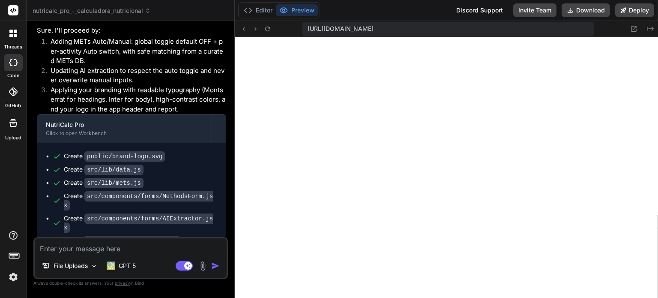
click at [144, 253] on textarea at bounding box center [131, 245] width 192 height 15
click at [152, 252] on textarea "Vi que você mudo o logo, mas" at bounding box center [131, 245] width 192 height 15
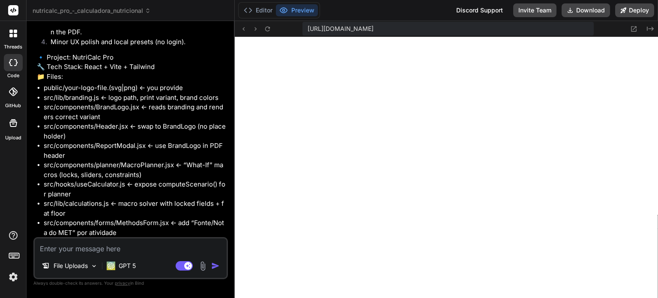
scroll to position [7327, 0]
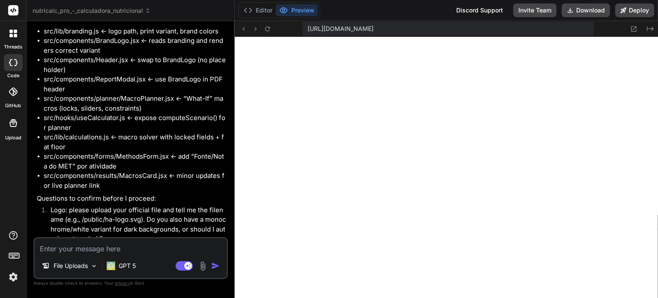
click at [108, 251] on textarea at bounding box center [131, 245] width 192 height 15
paste textarea "1.Enviado 2.Sim 3.Sim 4.Não quero nenhum preset salvo Avalie se no caso em ques…"
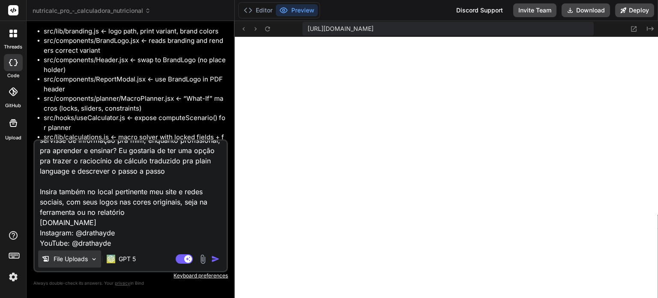
click at [94, 262] on img at bounding box center [93, 258] width 7 height 7
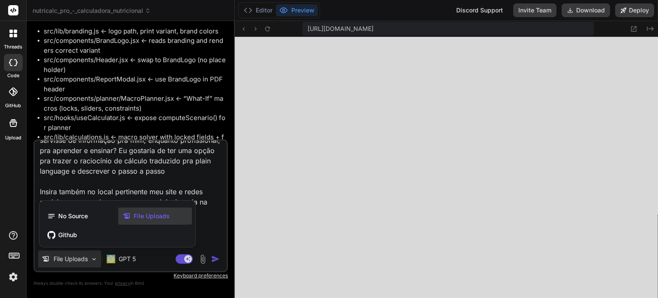
click at [204, 259] on div at bounding box center [329, 149] width 658 height 298
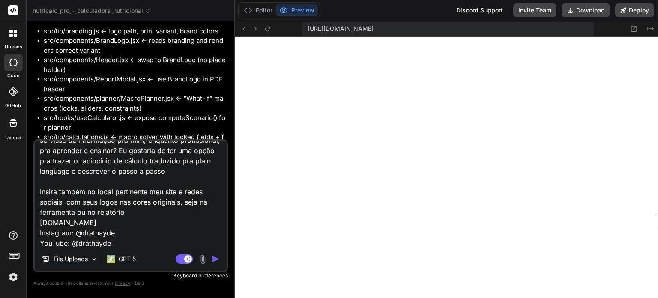
click at [204, 259] on img at bounding box center [203, 259] width 10 height 10
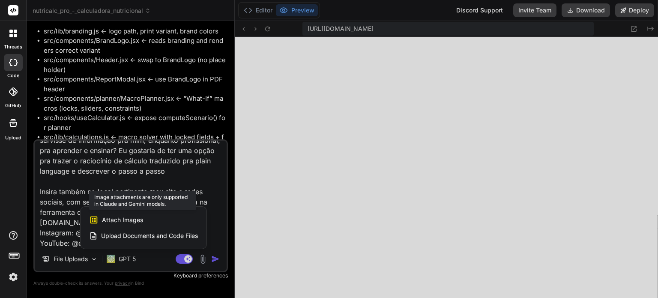
click at [188, 226] on div "Attach Images Image attachments are only supported in Claude and Gemini models." at bounding box center [143, 220] width 109 height 16
click at [140, 219] on span "Attach Images" at bounding box center [122, 219] width 41 height 9
drag, startPoint x: 140, startPoint y: 221, endPoint x: 117, endPoint y: 237, distance: 28.1
click at [117, 237] on span "Upload Documents and Code Files" at bounding box center [149, 235] width 97 height 9
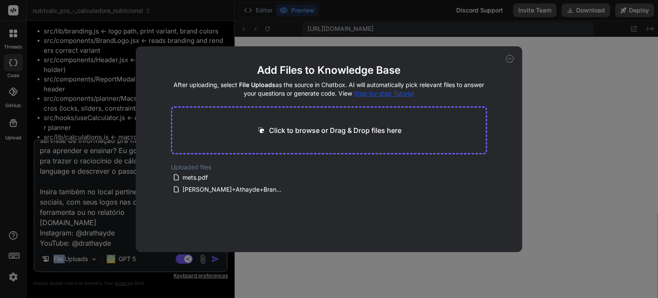
click at [117, 237] on div "Add Files to Knowledge Base After uploading, select File Uploads as the source …" at bounding box center [329, 149] width 658 height 298
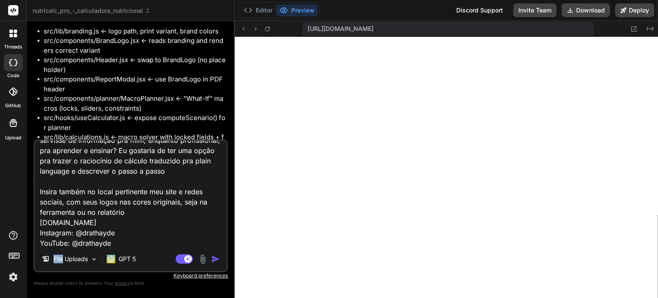
click at [203, 258] on img at bounding box center [203, 259] width 10 height 10
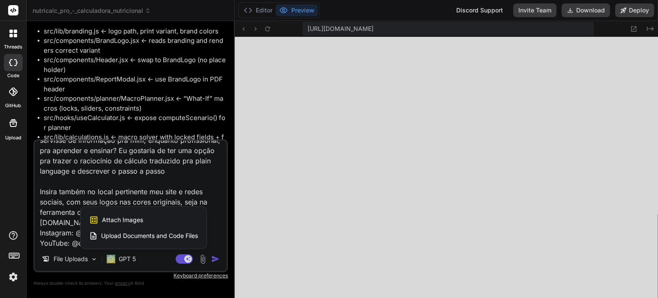
click at [187, 240] on div "Upload Documents and Code Files" at bounding box center [143, 235] width 109 height 15
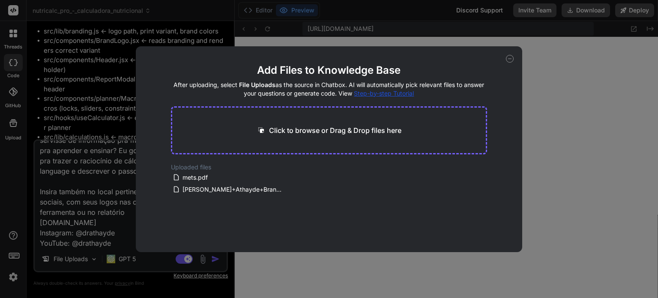
click at [301, 139] on div "Click to browse or Drag & Drop files here" at bounding box center [329, 130] width 316 height 48
click at [298, 125] on p "Click to browse or Drag & Drop files here" at bounding box center [335, 130] width 132 height 10
click at [509, 60] on icon at bounding box center [510, 59] width 8 height 8
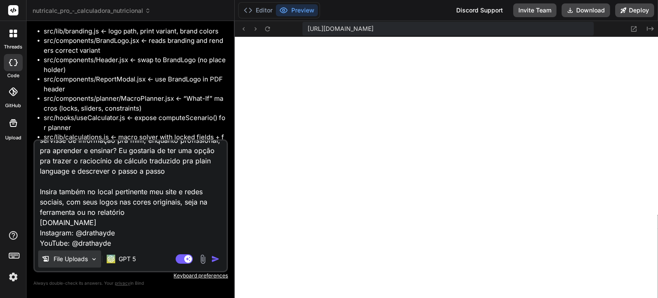
click at [89, 262] on div "File Uploads" at bounding box center [69, 258] width 63 height 17
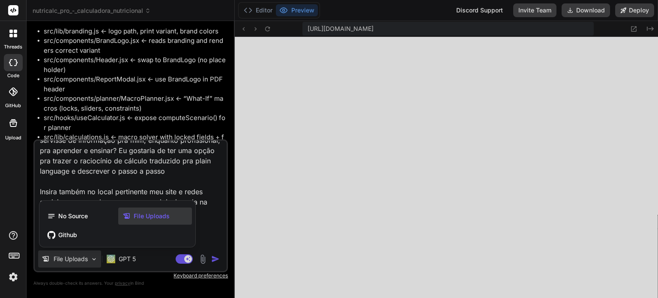
click at [122, 262] on div at bounding box center [329, 149] width 658 height 298
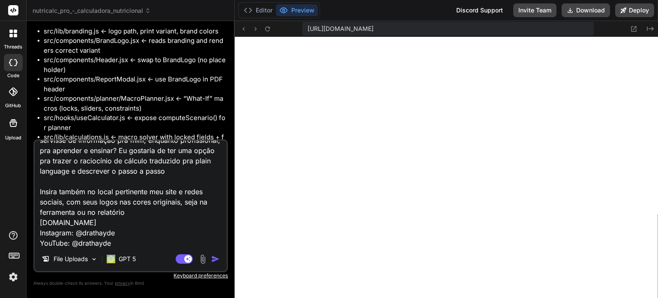
click at [122, 262] on p "GPT 5" at bounding box center [127, 258] width 17 height 9
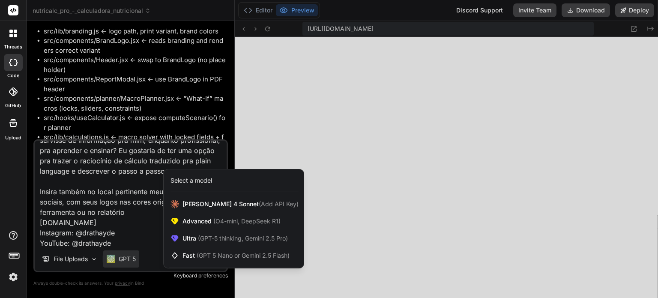
click at [122, 262] on div at bounding box center [329, 149] width 658 height 298
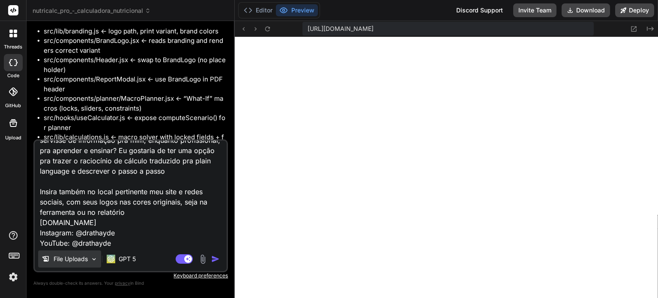
click at [79, 259] on p "File Uploads" at bounding box center [71, 258] width 34 height 9
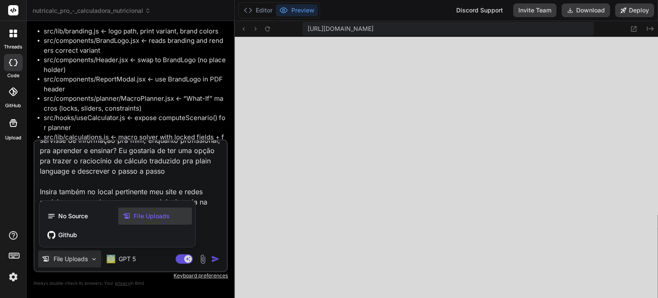
click at [123, 264] on div at bounding box center [329, 149] width 658 height 298
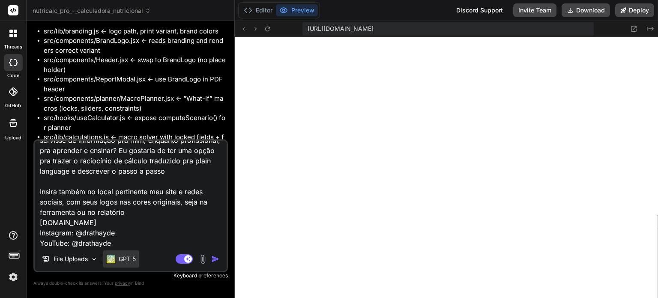
click at [125, 262] on p "GPT 5" at bounding box center [127, 258] width 17 height 9
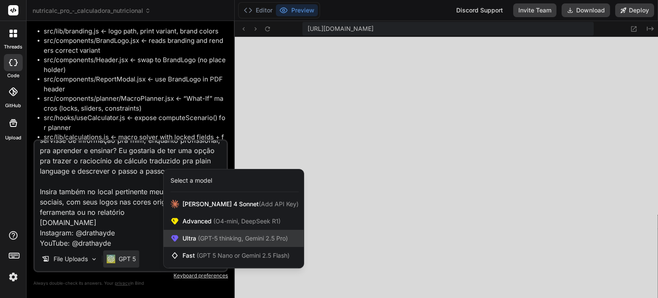
click at [193, 238] on span "Ultra (GPT-5 thinking, Gemini 2.5 Pro)" at bounding box center [234, 238] width 105 height 9
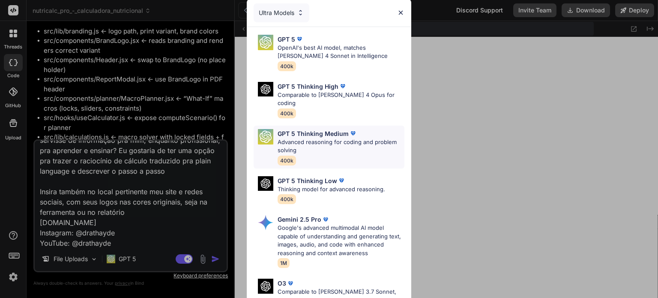
scroll to position [94, 0]
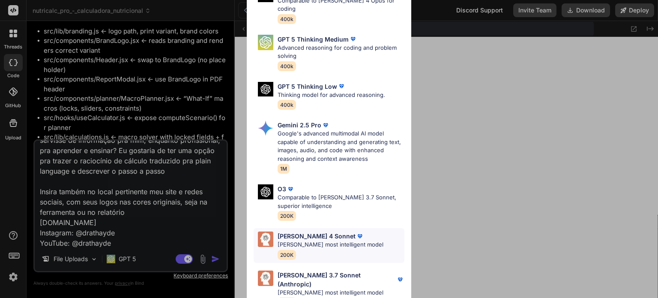
click at [297, 243] on div "[PERSON_NAME] 4 Sonnet [PERSON_NAME] most intelligent model 200K" at bounding box center [330, 245] width 106 height 28
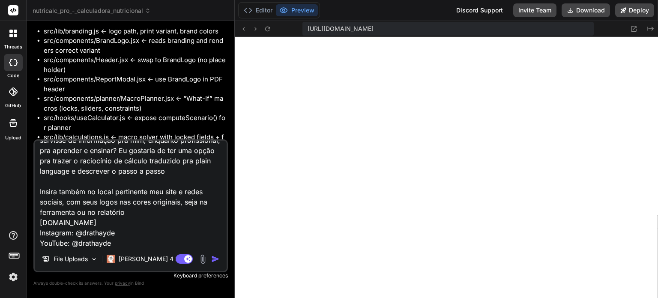
click at [203, 258] on img at bounding box center [203, 259] width 10 height 10
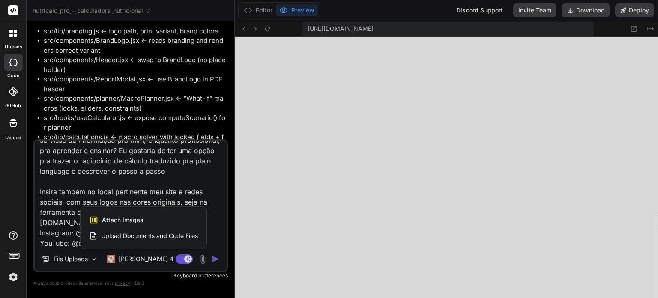
click at [139, 219] on span "Attach Images" at bounding box center [122, 219] width 41 height 9
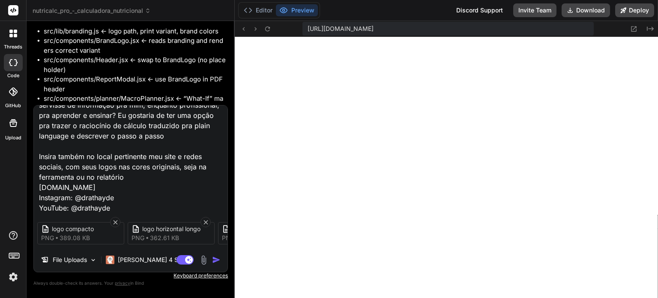
scroll to position [156, 0]
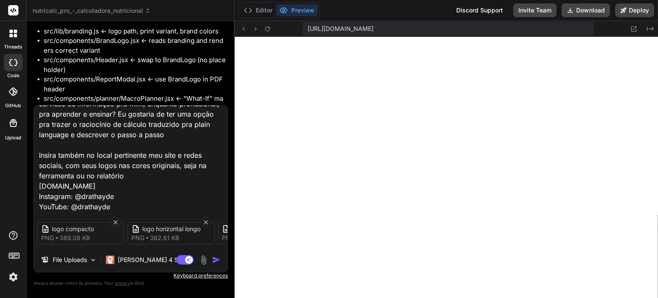
click at [215, 260] on img "button" at bounding box center [216, 259] width 9 height 9
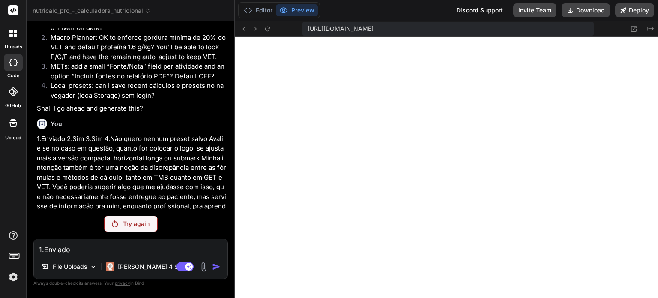
scroll to position [7537, 0]
click at [136, 227] on p "Try again" at bounding box center [136, 223] width 27 height 9
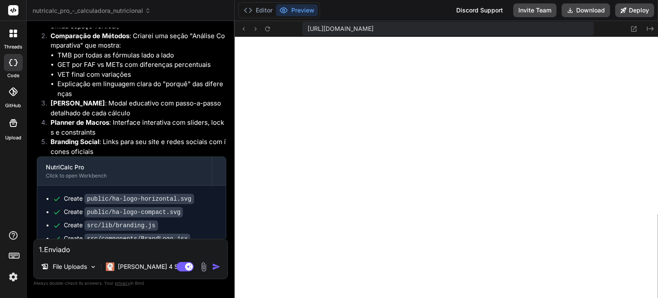
scroll to position [8146, 0]
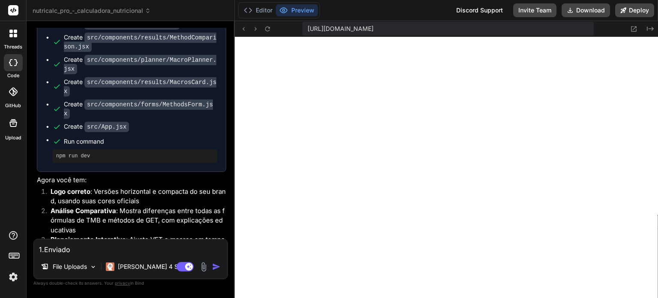
click at [158, 248] on textarea "1.Enviado 2.Sim 3.Sim 4.Não quero nenhum preset salvo Avalie se no caso em ques…" at bounding box center [131, 246] width 194 height 15
click at [265, 10] on button "Editor" at bounding box center [258, 10] width 36 height 12
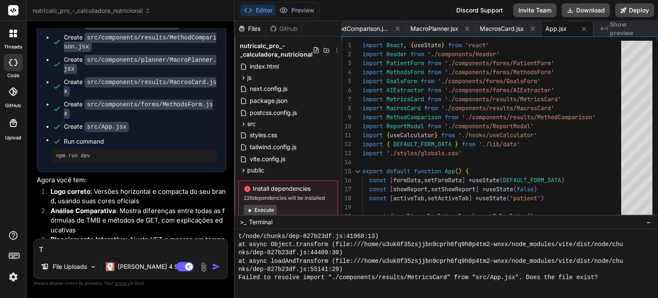
click at [260, 212] on button "Execute" at bounding box center [260, 210] width 33 height 10
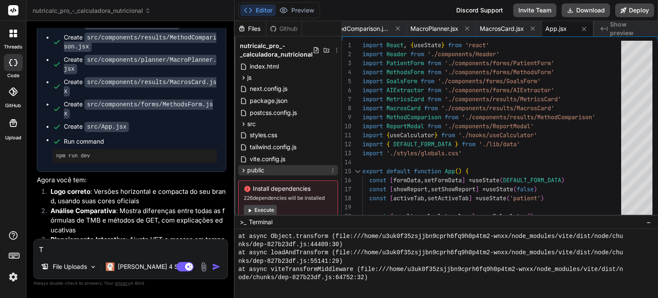
scroll to position [24, 0]
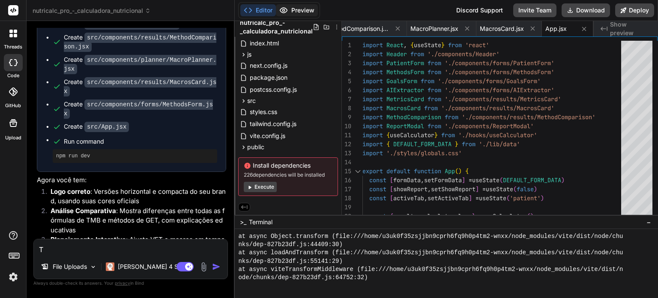
click at [300, 8] on button "Preview" at bounding box center [297, 10] width 42 height 12
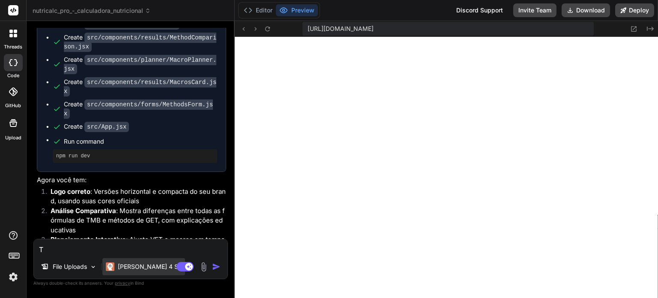
click at [119, 262] on p "[PERSON_NAME] 4 S.." at bounding box center [150, 266] width 64 height 9
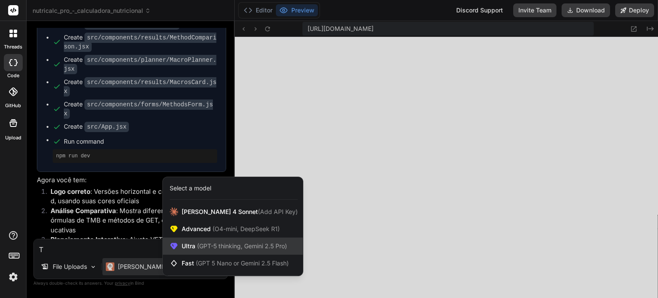
click at [211, 242] on span "Ultra (GPT-5 thinking, Gemini 2.5 Pro)" at bounding box center [234, 246] width 105 height 9
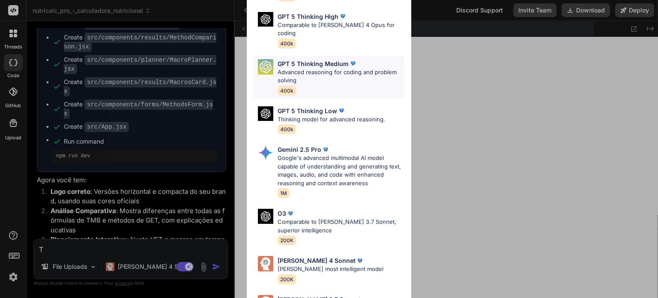
scroll to position [94, 0]
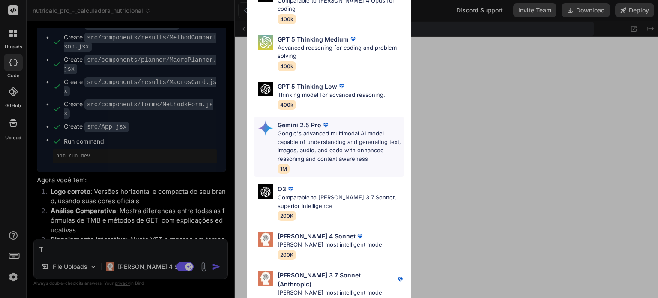
click at [346, 120] on div "Gemini 2.5 Pro" at bounding box center [340, 124] width 127 height 9
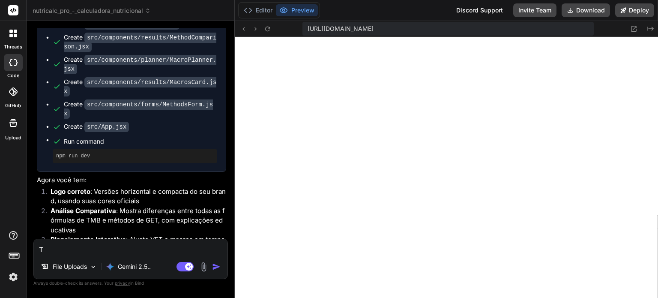
click at [128, 248] on textarea "T" at bounding box center [131, 246] width 194 height 15
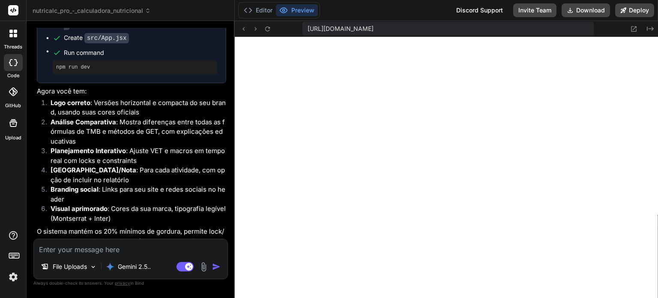
scroll to position [8323, 0]
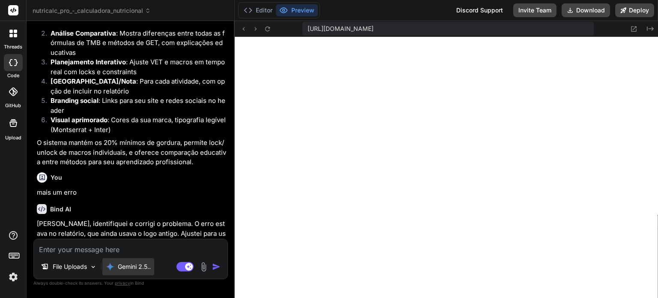
click at [143, 265] on p "Gemini 2.5.." at bounding box center [134, 266] width 33 height 9
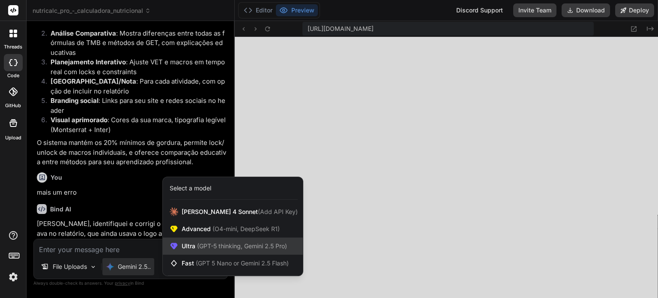
click at [204, 237] on div "Ultra (GPT-5 thinking, Gemini 2.5 Pro)" at bounding box center [233, 245] width 140 height 17
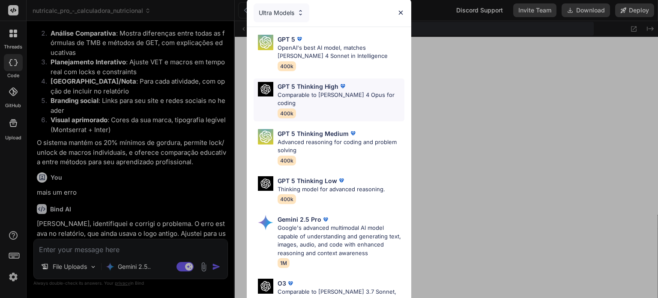
click at [338, 96] on p "Comparable to [PERSON_NAME] 4 Opus for coding" at bounding box center [340, 99] width 127 height 17
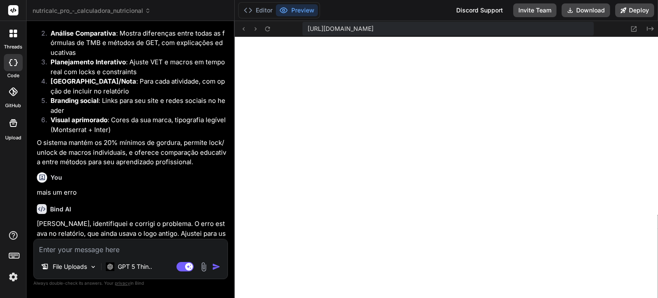
click at [137, 247] on textarea at bounding box center [131, 246] width 194 height 15
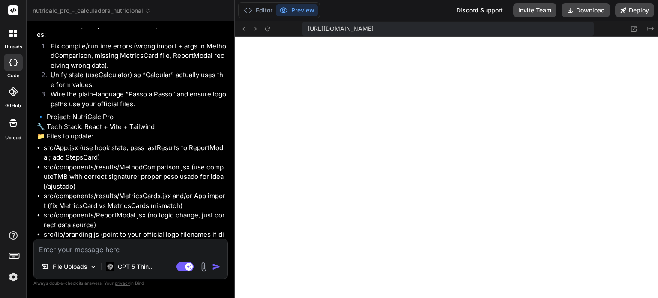
scroll to position [8791, 0]
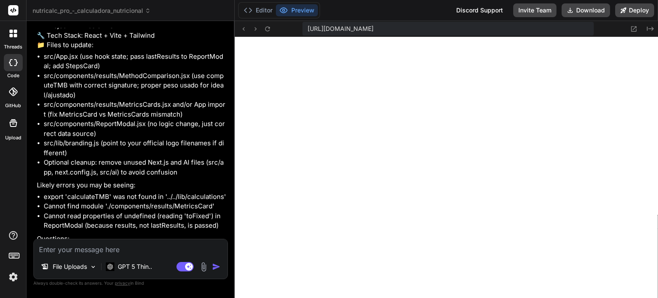
click at [152, 247] on textarea at bounding box center [131, 246] width 194 height 15
paste textarea "1.Mensagens: [plugin:vite:import-analysis] Failed to resolve import "./componen…"
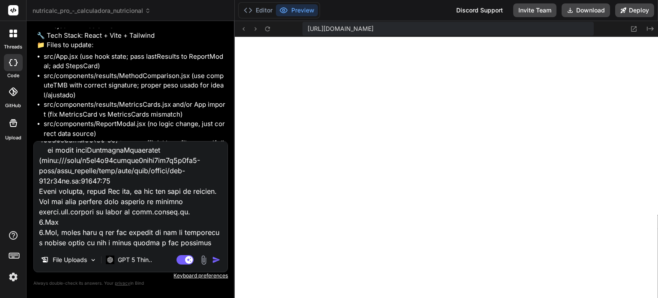
click at [216, 263] on img "button" at bounding box center [216, 259] width 9 height 9
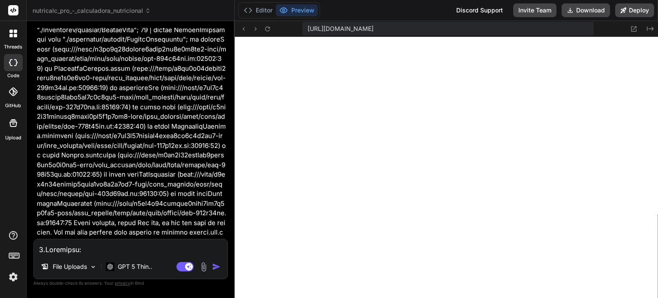
scroll to position [9188, 0]
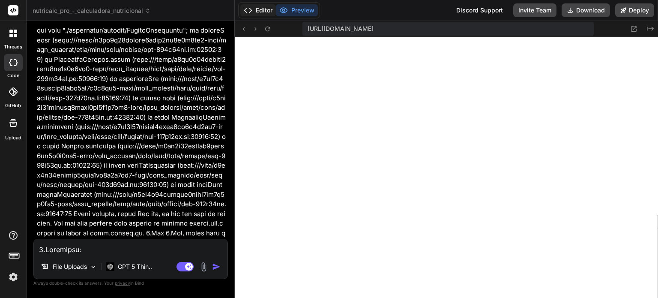
click at [264, 9] on button "Editor" at bounding box center [258, 10] width 36 height 12
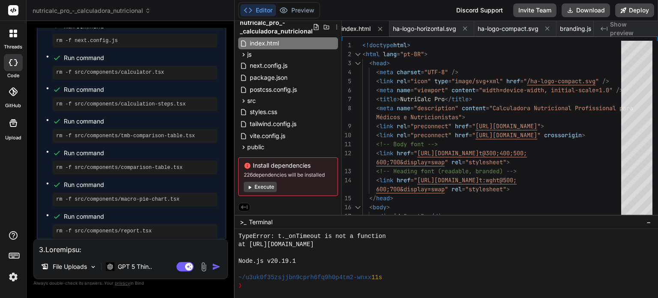
scroll to position [9860, 0]
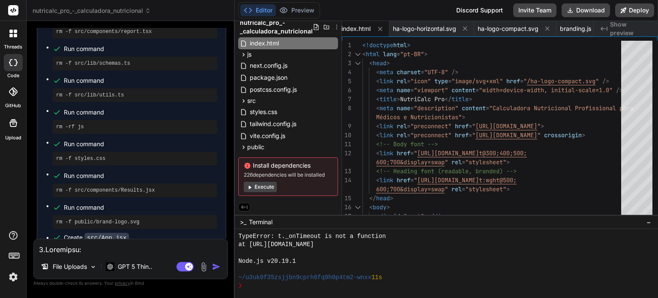
click at [260, 187] on button "Execute" at bounding box center [260, 187] width 33 height 10
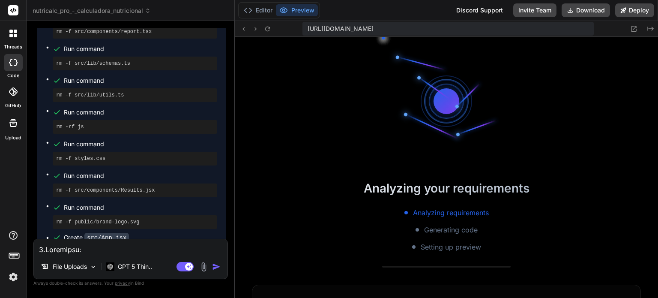
scroll to position [3551, 0]
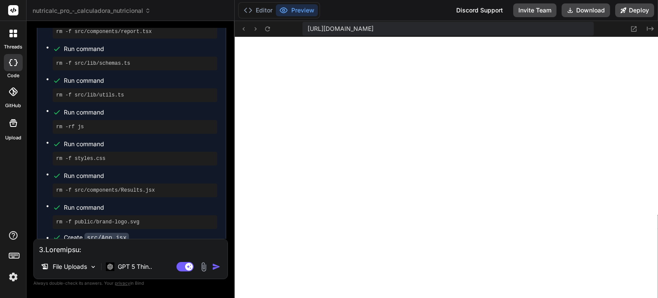
click at [167, 250] on textarea at bounding box center [131, 246] width 194 height 15
click at [170, 246] on textarea at bounding box center [131, 246] width 194 height 15
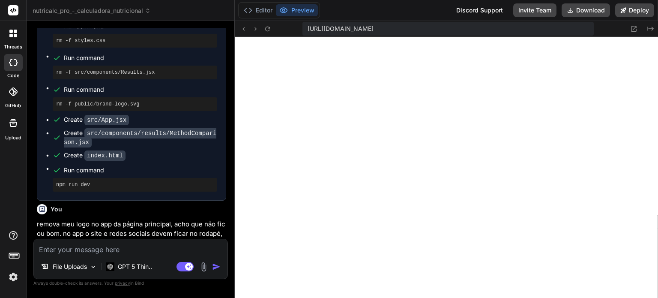
scroll to position [3683, 0]
click at [173, 246] on textarea at bounding box center [131, 246] width 194 height 15
click at [135, 253] on textarea "Voc" at bounding box center [131, 246] width 194 height 15
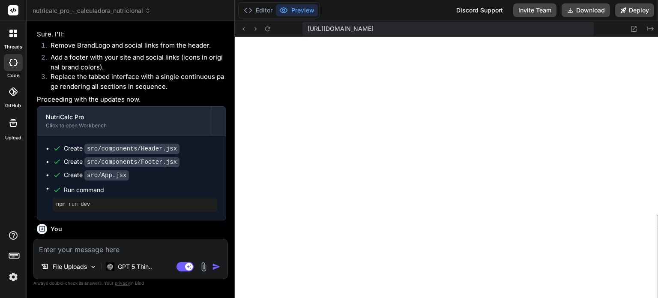
scroll to position [10428, 0]
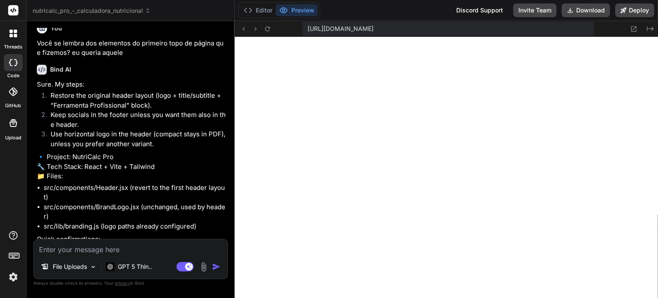
click at [153, 250] on textarea at bounding box center [131, 246] width 194 height 15
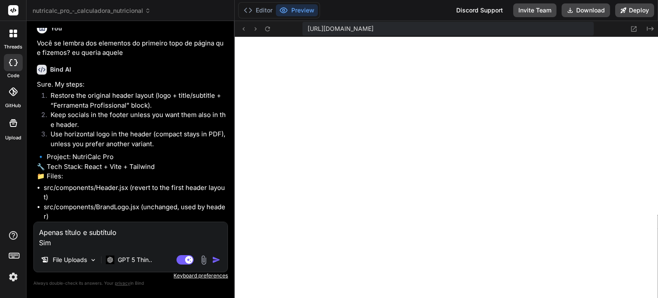
scroll to position [10445, 0]
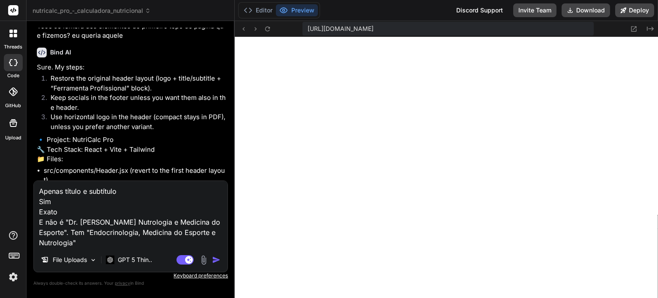
click at [208, 229] on textarea "Apenas título e subtítulo Sim Exato E não é "Dr. [PERSON_NAME] Nutrologia e Med…" at bounding box center [131, 214] width 194 height 67
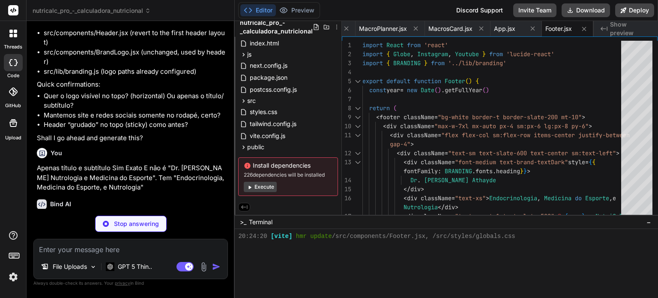
scroll to position [3732, 0]
click at [265, 188] on button "Execute" at bounding box center [260, 187] width 33 height 10
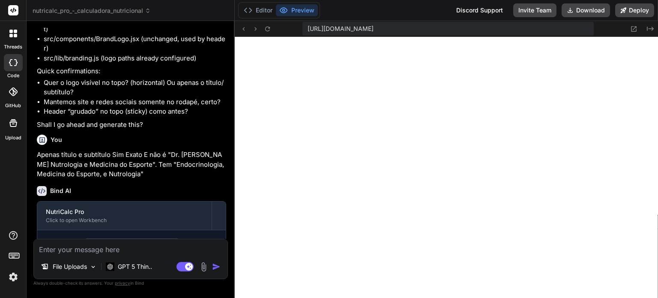
scroll to position [10598, 0]
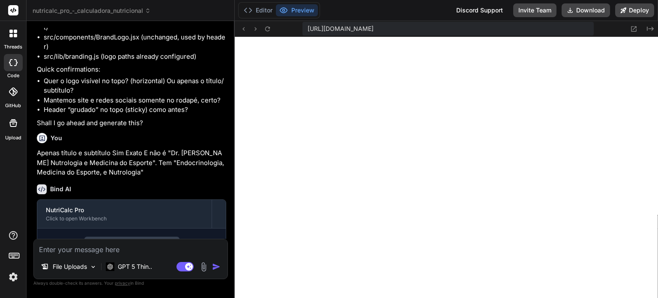
click at [163, 247] on textarea at bounding box center [131, 246] width 194 height 15
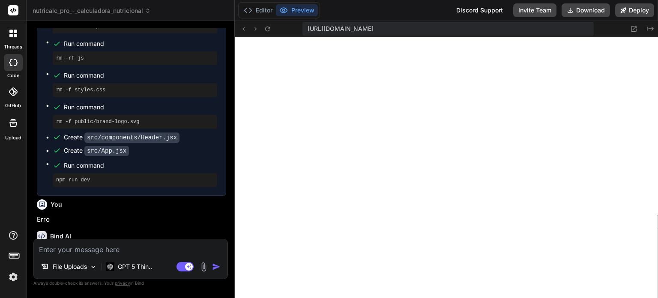
scroll to position [11820, 0]
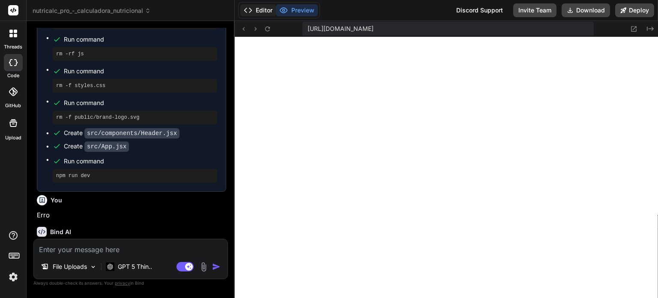
click at [264, 12] on button "Editor" at bounding box center [258, 10] width 36 height 12
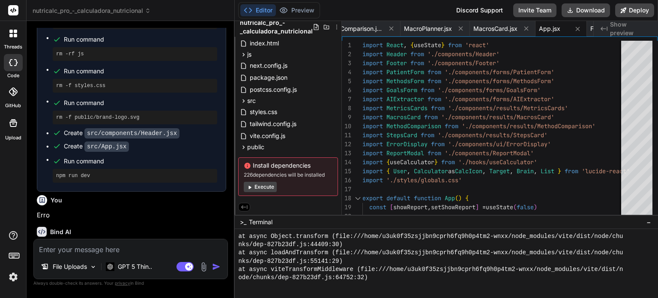
click at [267, 185] on button "Execute" at bounding box center [260, 187] width 33 height 10
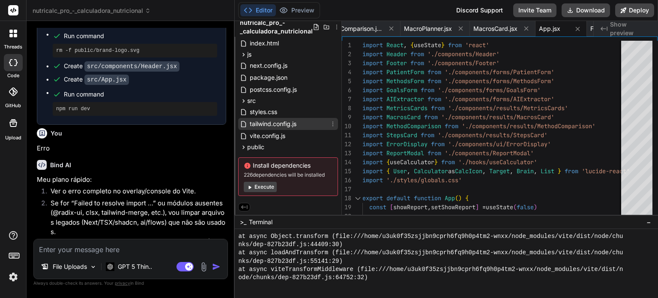
scroll to position [0, 0]
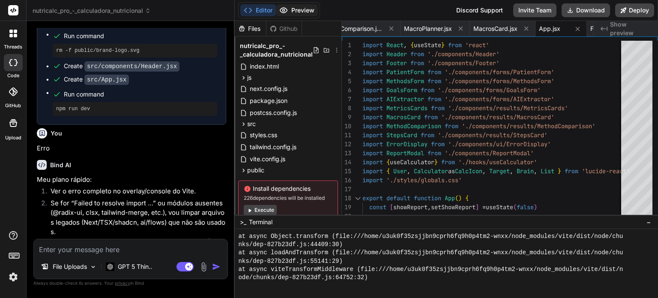
click at [311, 9] on button "Preview" at bounding box center [297, 10] width 42 height 12
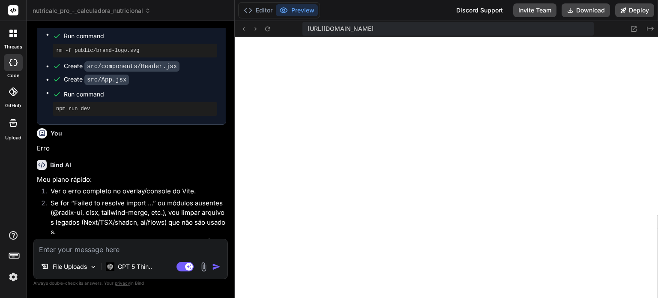
click at [131, 242] on textarea at bounding box center [131, 246] width 194 height 15
paste textarea "[plugin:vite:import-analysis] Failed to resolve import "./components/ui/ErrorDi…"
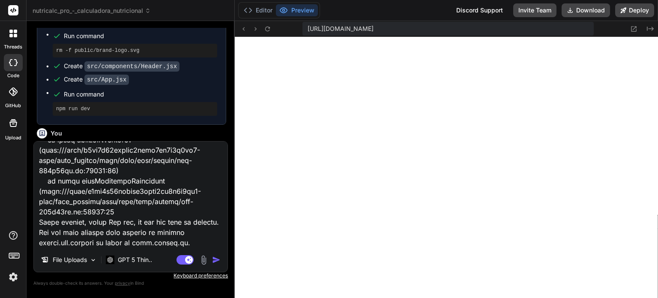
click at [216, 260] on img "button" at bounding box center [216, 259] width 9 height 9
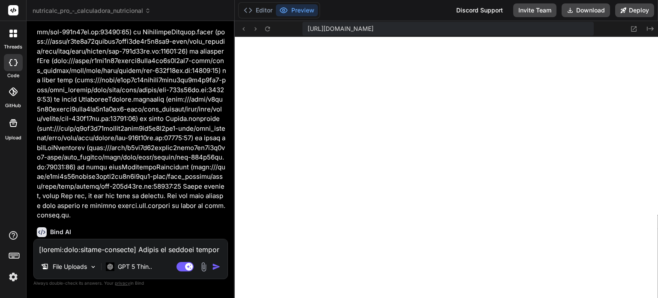
scroll to position [12368, 0]
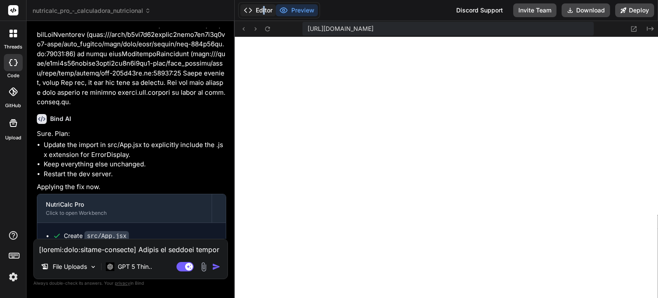
drag, startPoint x: 262, startPoint y: 18, endPoint x: 268, endPoint y: 9, distance: 10.9
click at [268, 9] on div "Editor Preview Discord Support Invite Team Download Deploy" at bounding box center [446, 10] width 423 height 21
click at [268, 9] on button "Editor" at bounding box center [258, 10] width 36 height 12
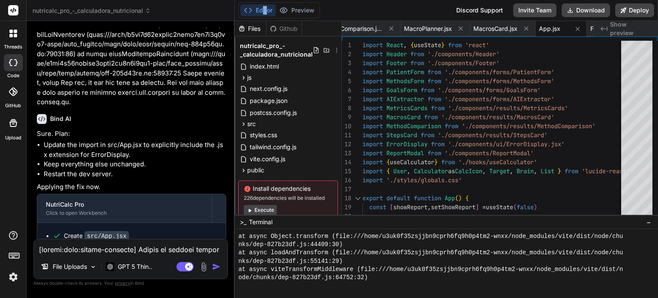
click at [274, 208] on button "Execute" at bounding box center [260, 210] width 33 height 10
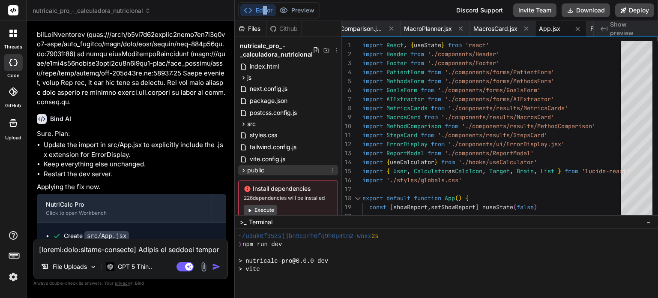
scroll to position [24, 0]
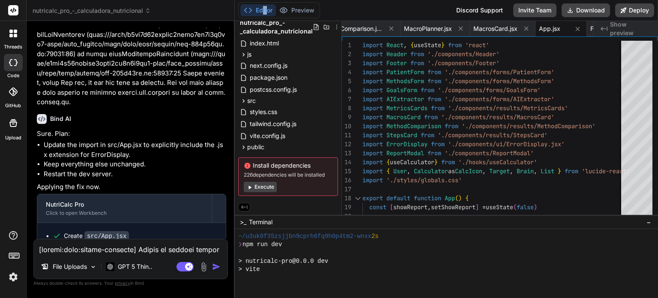
click at [266, 188] on button "Execute" at bounding box center [260, 187] width 33 height 10
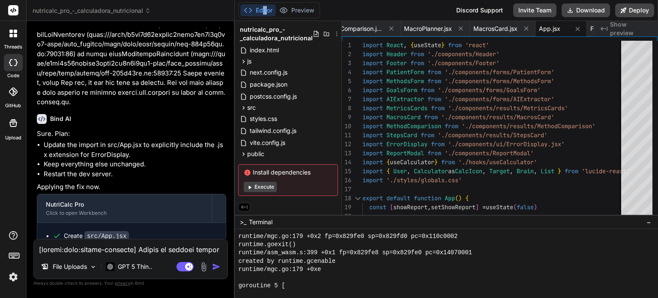
scroll to position [7761, 0]
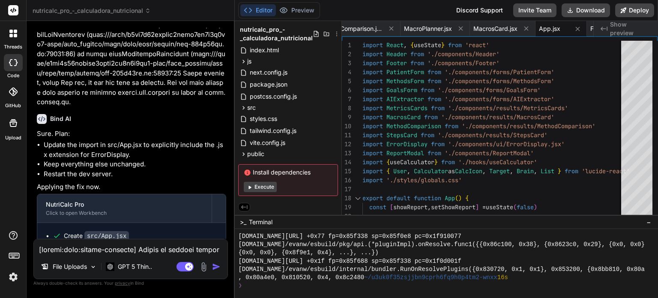
click at [306, 17] on div "Editor Preview" at bounding box center [279, 10] width 82 height 16
click at [306, 15] on button "Preview" at bounding box center [297, 10] width 42 height 12
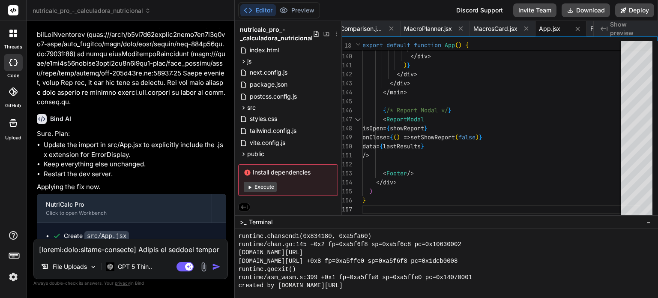
scroll to position [7589, 0]
click at [170, 242] on textarea at bounding box center [131, 246] width 194 height 15
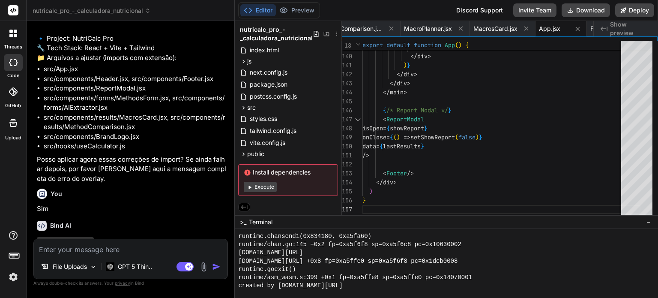
scroll to position [12751, 0]
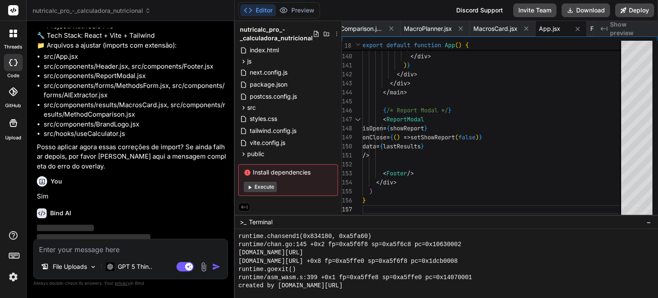
click at [267, 186] on button "Execute" at bounding box center [260, 187] width 33 height 10
click at [137, 249] on textarea at bounding box center [131, 246] width 194 height 15
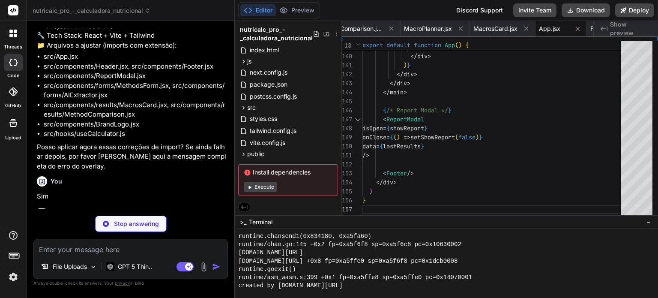
scroll to position [12797, 0]
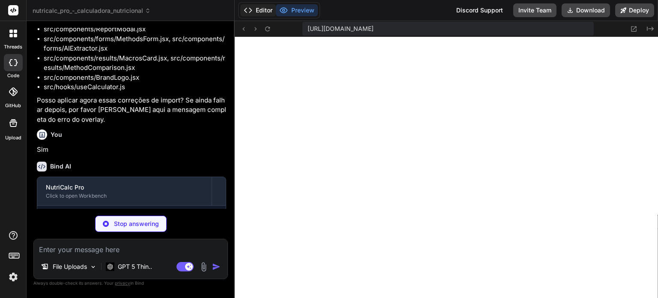
click at [264, 11] on button "Editor" at bounding box center [258, 10] width 36 height 12
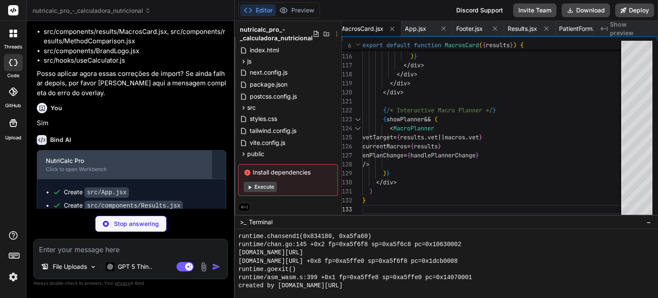
scroll to position [5705, 0]
